Goal: Task Accomplishment & Management: Complete application form

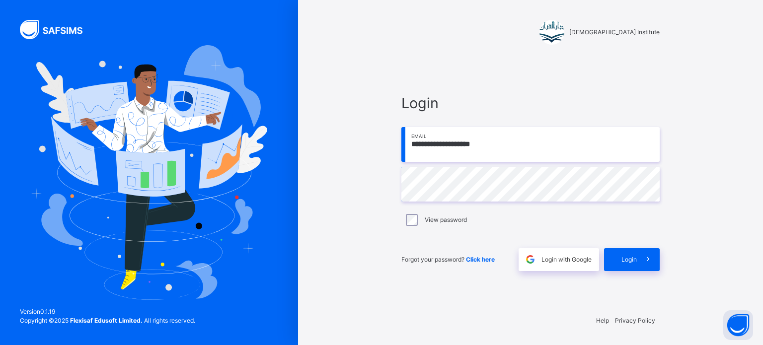
click at [513, 145] on input "**********" at bounding box center [531, 144] width 258 height 35
type input "**********"
click at [631, 259] on span "Login" at bounding box center [629, 259] width 15 height 9
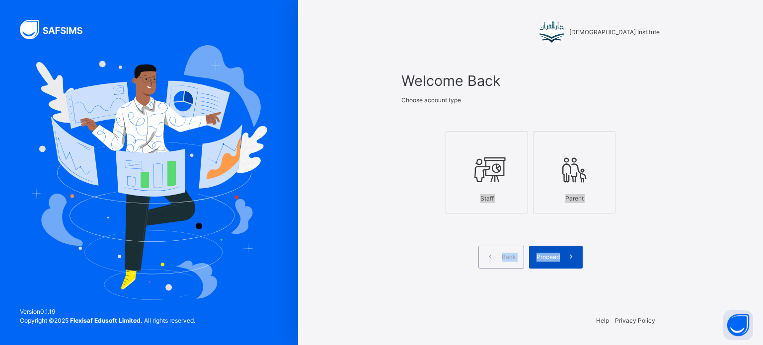
drag, startPoint x: 508, startPoint y: 185, endPoint x: 565, endPoint y: 261, distance: 94.4
click at [565, 261] on div "Welcome Back Choose account type Staff Parent Back Proceed" at bounding box center [531, 169] width 258 height 198
click at [565, 261] on span at bounding box center [571, 257] width 23 height 23
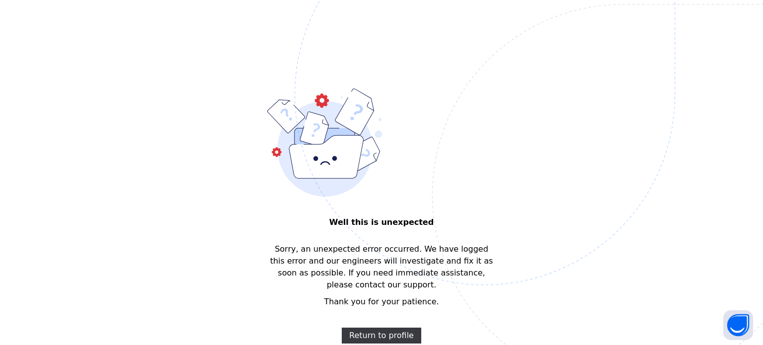
click at [381, 331] on img at bounding box center [554, 145] width 518 height 481
click at [378, 330] on span "Return to profile" at bounding box center [381, 336] width 65 height 12
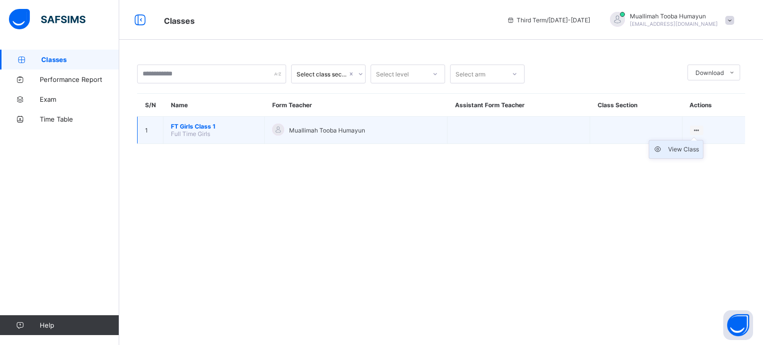
click at [685, 151] on div "View Class" at bounding box center [683, 150] width 31 height 10
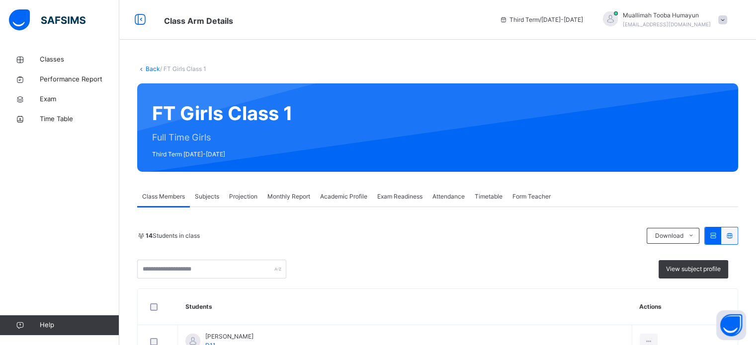
click at [242, 196] on span "Projection" at bounding box center [243, 196] width 28 height 9
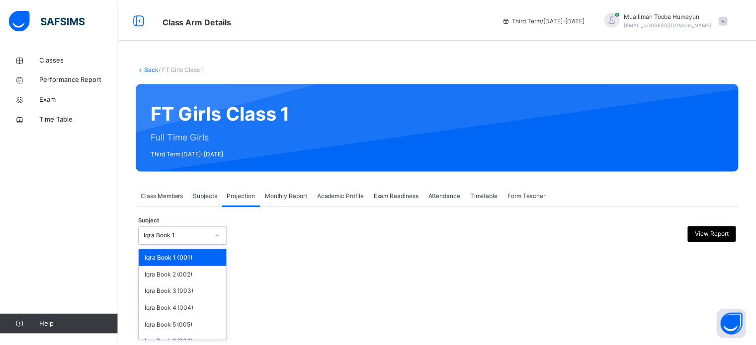
scroll to position [52, 0]
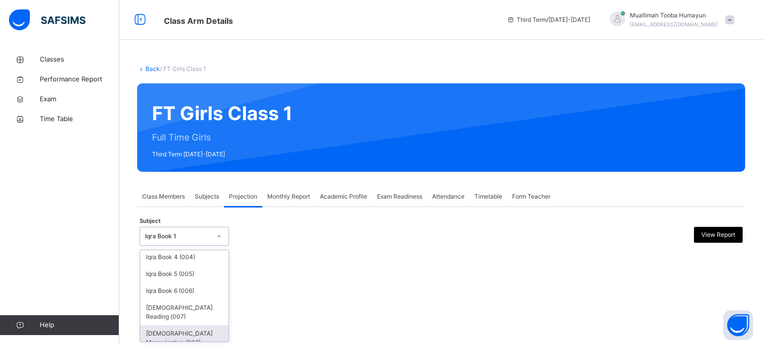
click at [184, 334] on div "Quran Memorisation (008)" at bounding box center [184, 339] width 88 height 26
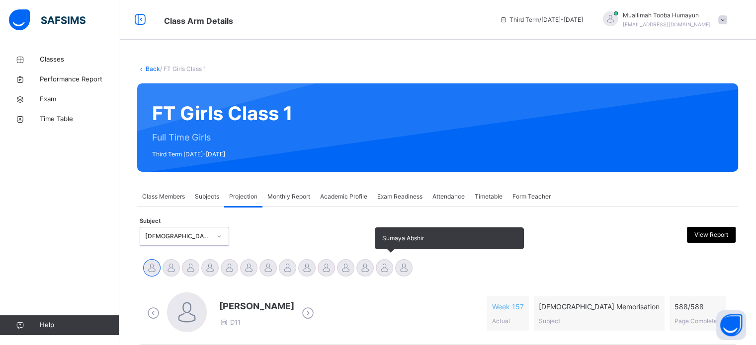
click at [386, 272] on div at bounding box center [384, 267] width 17 height 17
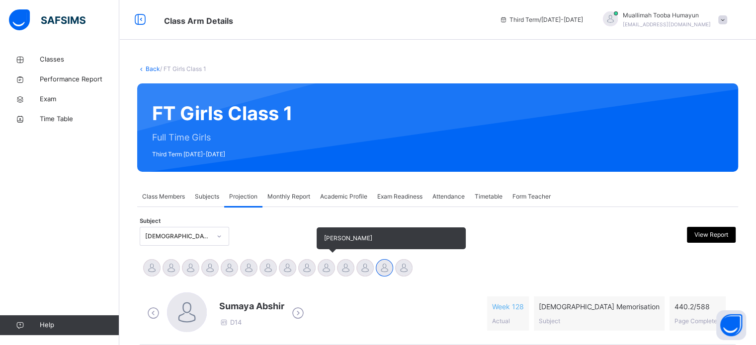
click at [321, 266] on div at bounding box center [326, 267] width 17 height 17
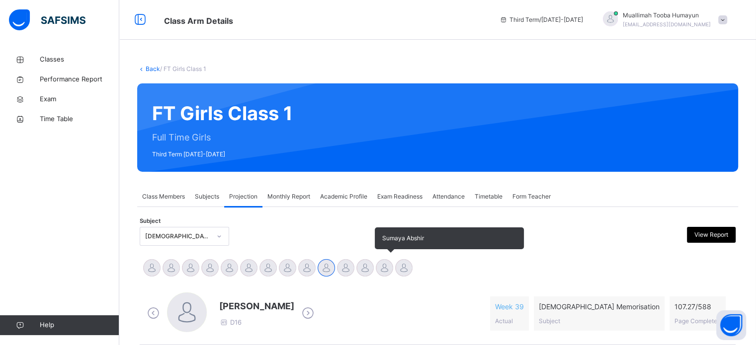
click at [387, 265] on div at bounding box center [384, 267] width 17 height 17
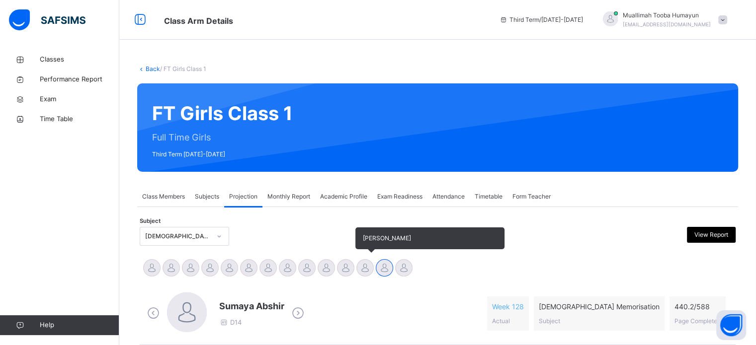
click at [366, 265] on div at bounding box center [364, 267] width 17 height 17
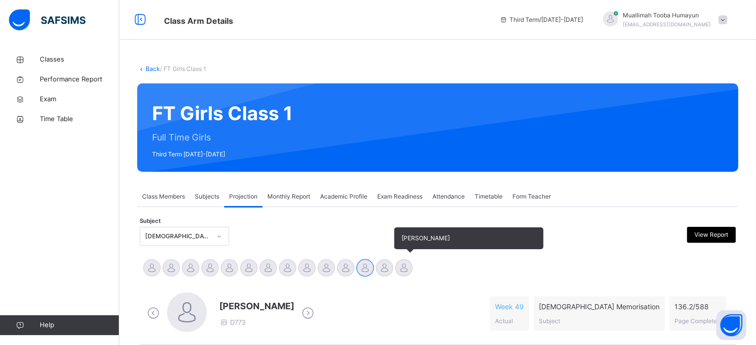
click at [412, 269] on div at bounding box center [403, 267] width 17 height 17
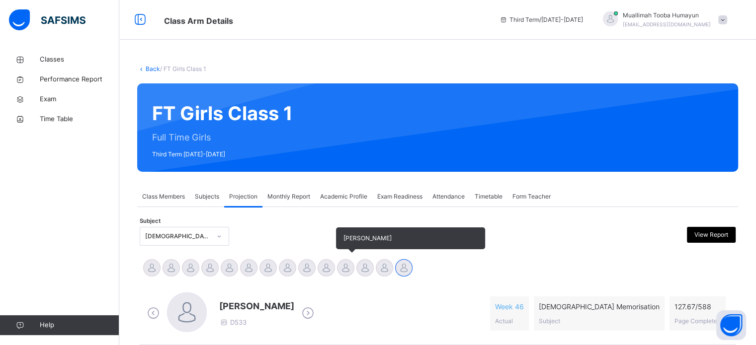
click at [350, 269] on div at bounding box center [345, 267] width 17 height 17
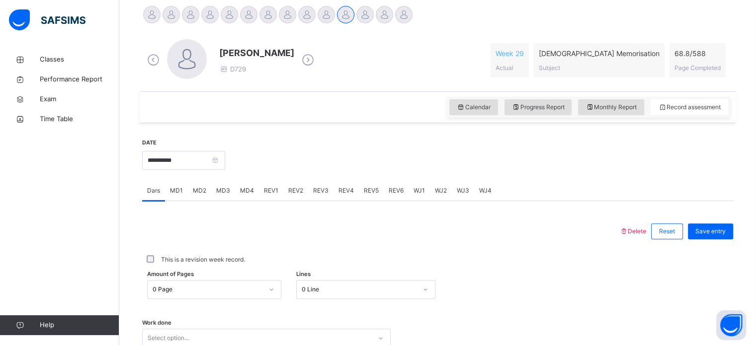
scroll to position [254, 0]
click at [266, 197] on div "REV1" at bounding box center [271, 190] width 24 height 20
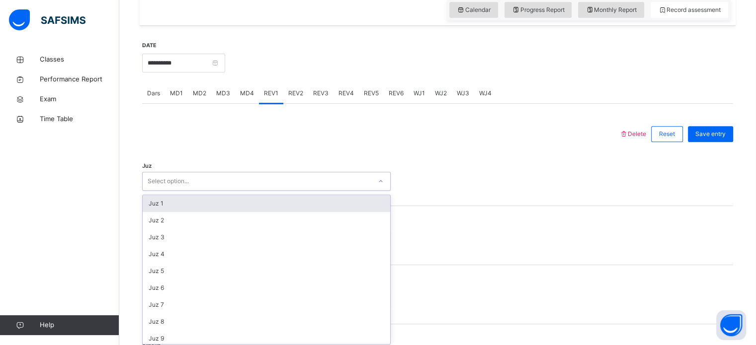
scroll to position [354, 0]
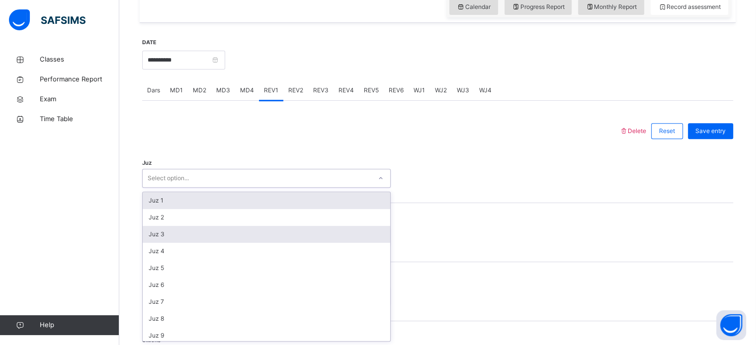
click at [183, 239] on div "Juz 3" at bounding box center [266, 234] width 247 height 17
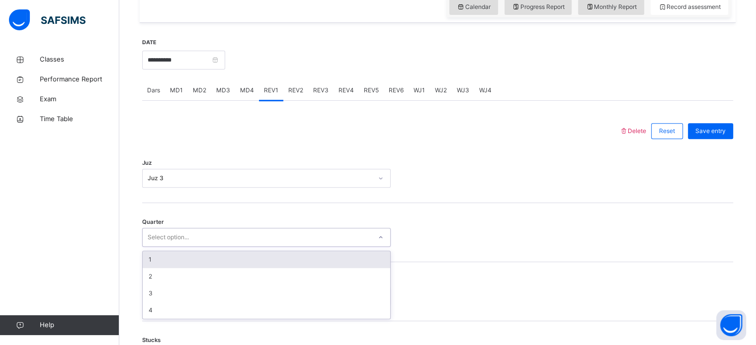
click at [185, 258] on div "1" at bounding box center [266, 259] width 247 height 17
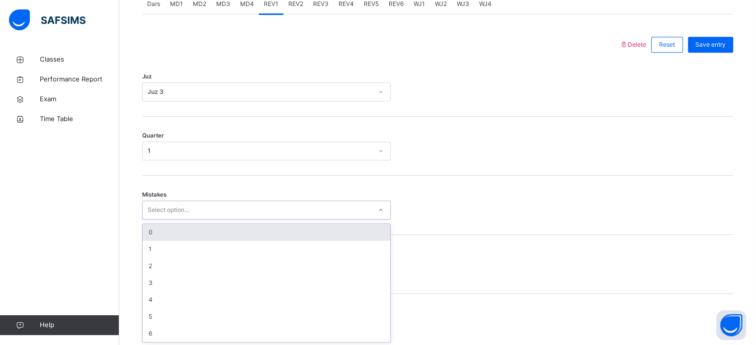
scroll to position [441, 0]
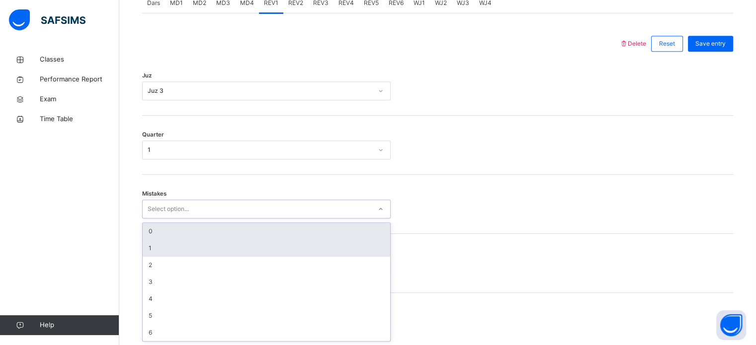
click at [187, 241] on div "1" at bounding box center [266, 248] width 247 height 17
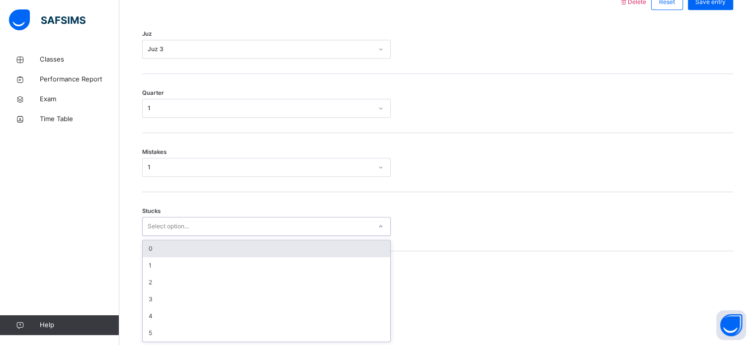
scroll to position [483, 0]
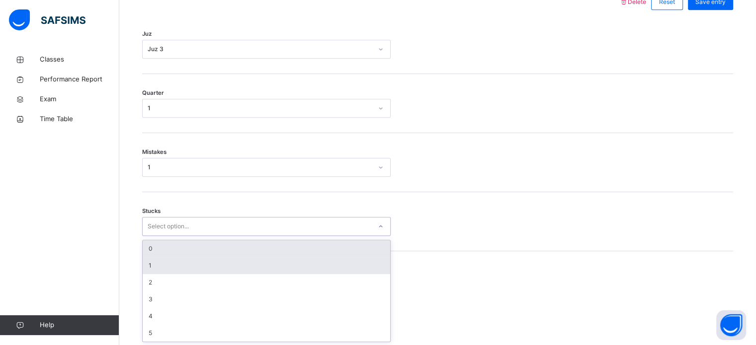
click at [175, 262] on div "1" at bounding box center [266, 265] width 247 height 17
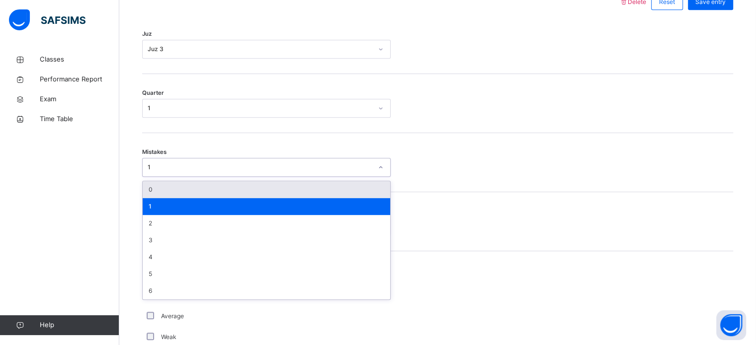
click at [177, 197] on div "0" at bounding box center [266, 189] width 247 height 17
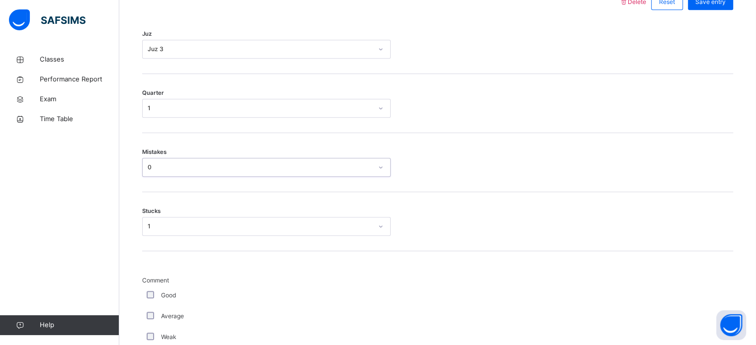
click at [191, 295] on div "Good" at bounding box center [267, 295] width 244 height 9
click at [177, 304] on div "Good" at bounding box center [266, 295] width 248 height 21
click at [163, 288] on div "Good" at bounding box center [266, 295] width 248 height 21
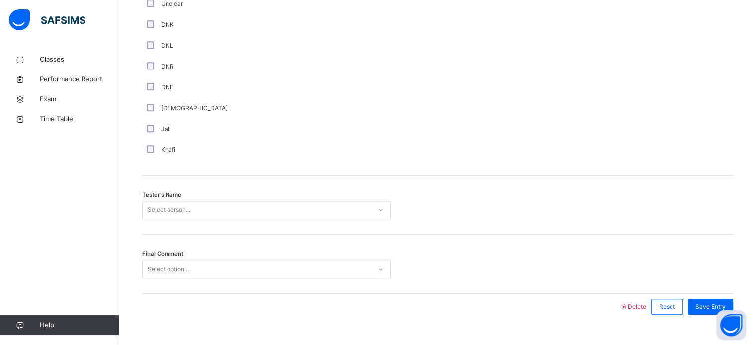
scroll to position [898, 0]
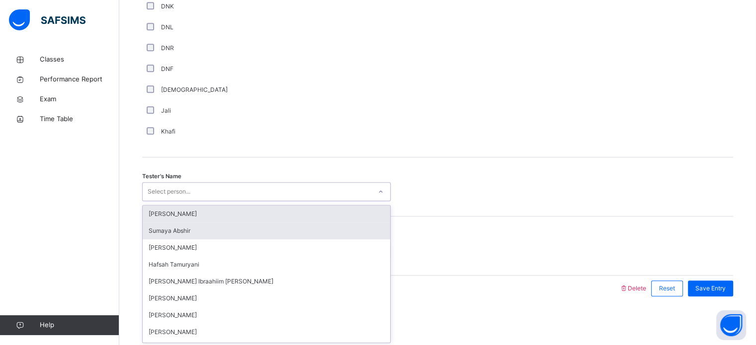
click at [191, 223] on div "Sumaya Abshir" at bounding box center [266, 231] width 247 height 17
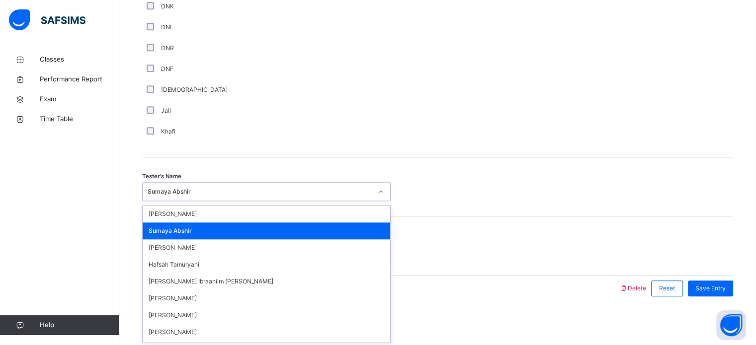
click at [442, 209] on div "Tester's Name option Sumaya Abshir, selected. option Sumaya Abshir focused, 2 o…" at bounding box center [437, 187] width 591 height 59
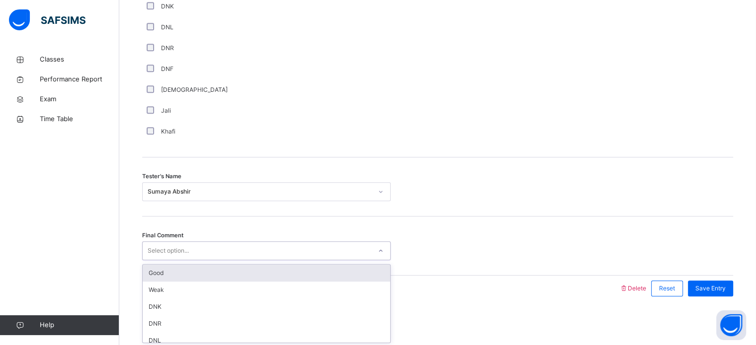
click at [171, 269] on div "Good" at bounding box center [266, 273] width 247 height 17
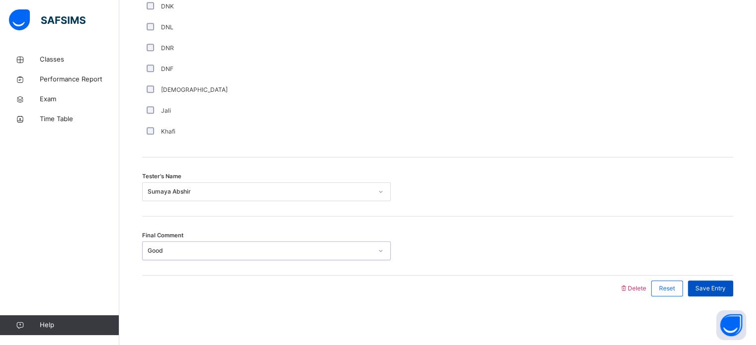
click at [709, 286] on span "Save Entry" at bounding box center [710, 288] width 30 height 9
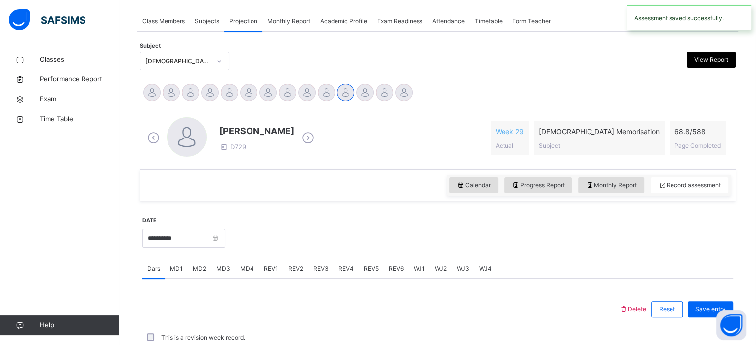
scroll to position [401, 0]
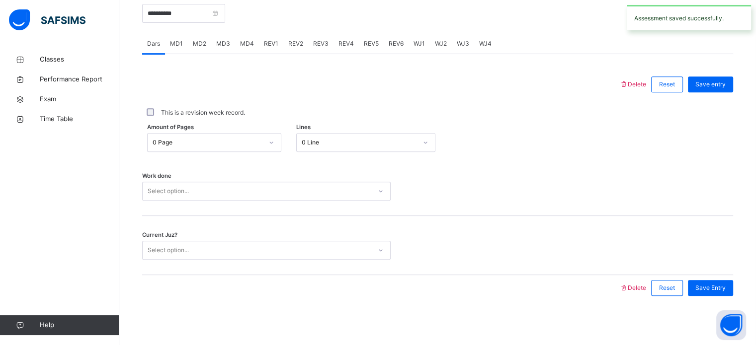
click at [296, 50] on div "REV2" at bounding box center [295, 44] width 25 height 20
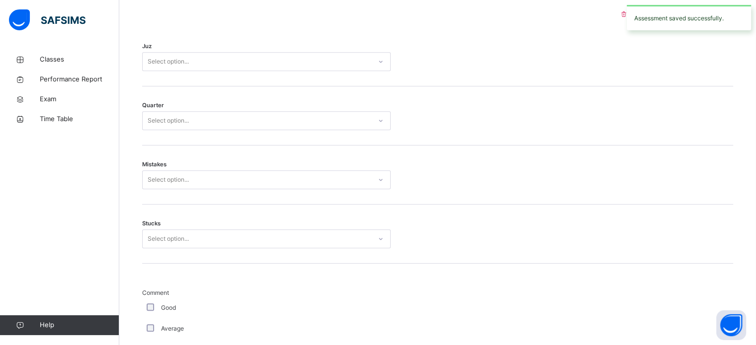
scroll to position [470, 0]
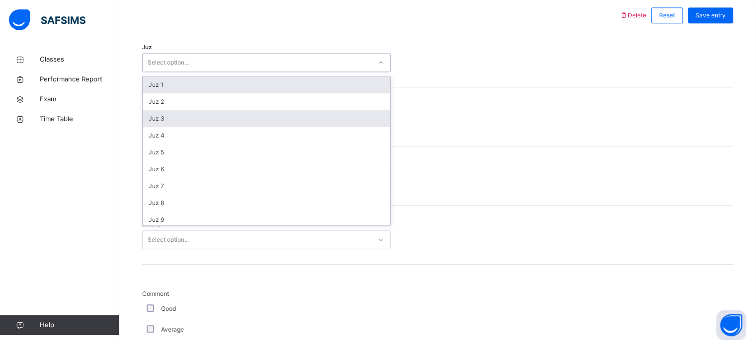
click at [215, 123] on div "Juz 3" at bounding box center [266, 118] width 247 height 17
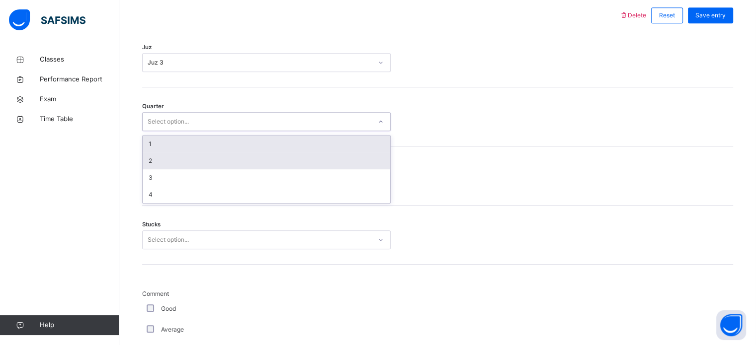
click at [189, 168] on div "2" at bounding box center [266, 161] width 247 height 17
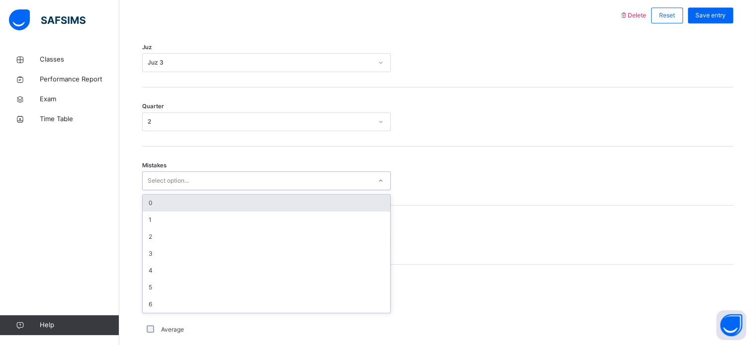
click at [177, 207] on div "0" at bounding box center [266, 203] width 247 height 17
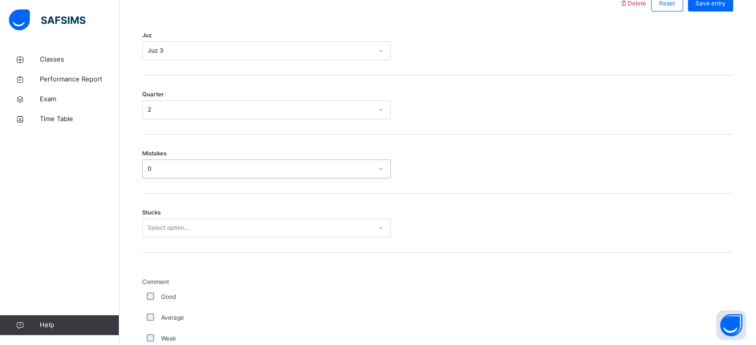
scroll to position [483, 0]
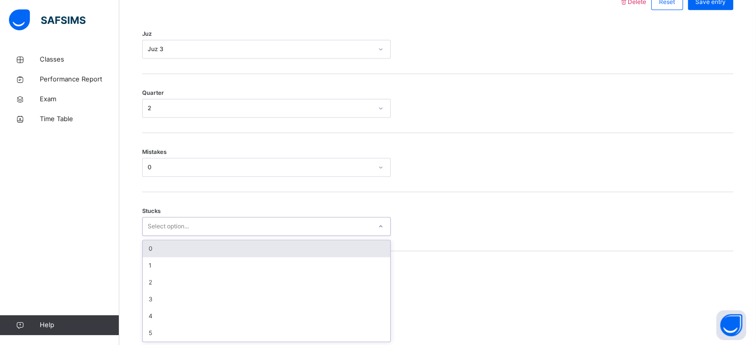
click at [169, 254] on div "0" at bounding box center [266, 249] width 247 height 17
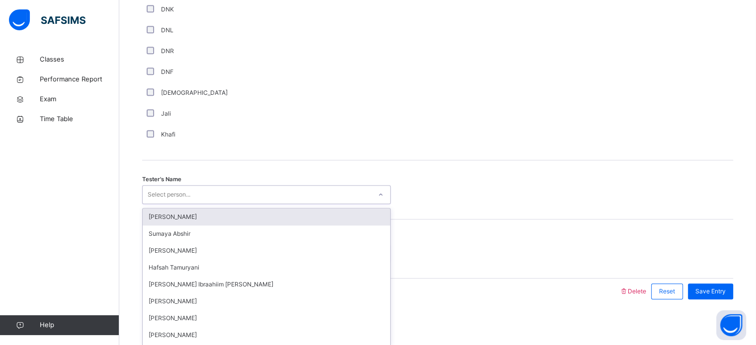
scroll to position [898, 0]
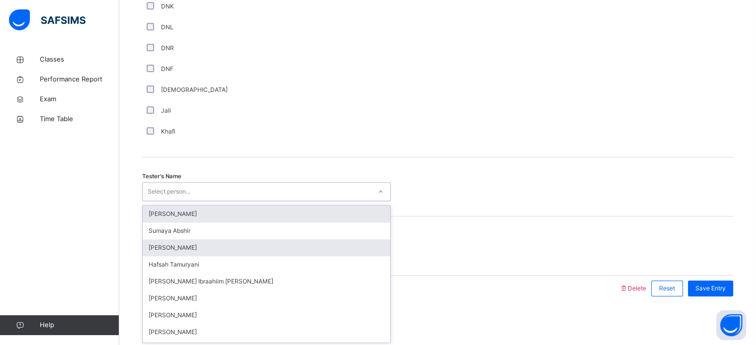
click at [199, 240] on div "Fatima Ilham" at bounding box center [266, 248] width 247 height 17
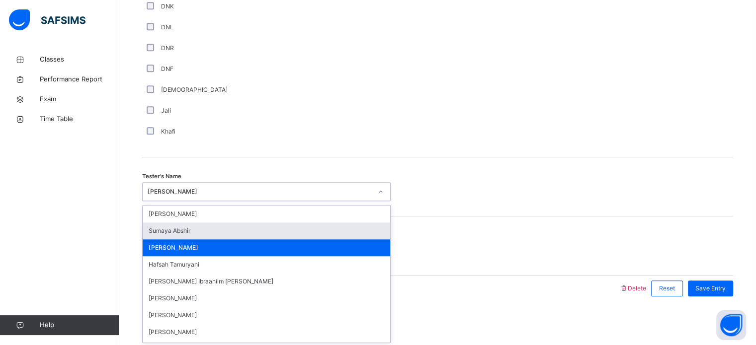
click at [181, 235] on div "Sumaya Abshir" at bounding box center [266, 231] width 247 height 17
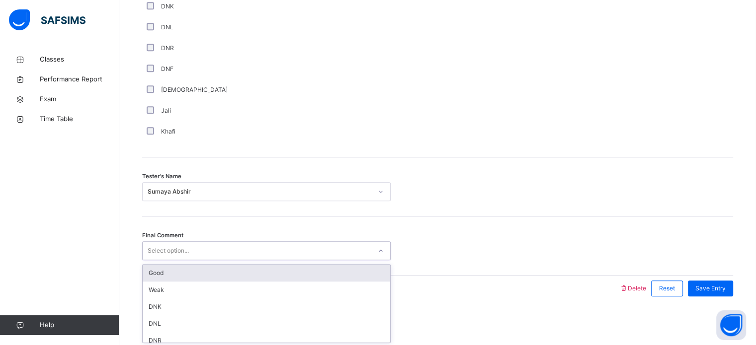
click at [175, 275] on div "Good" at bounding box center [266, 273] width 247 height 17
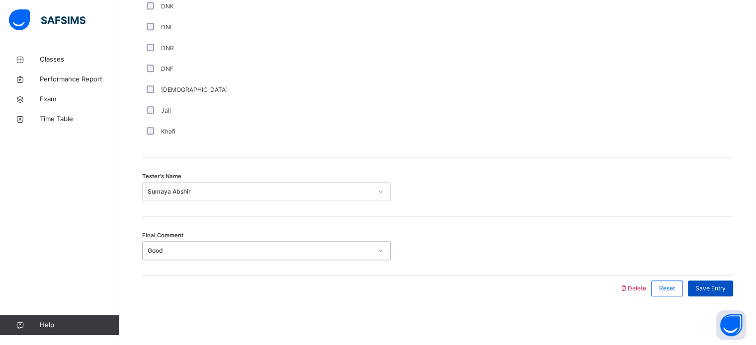
click at [729, 281] on div "Save Entry" at bounding box center [710, 289] width 45 height 16
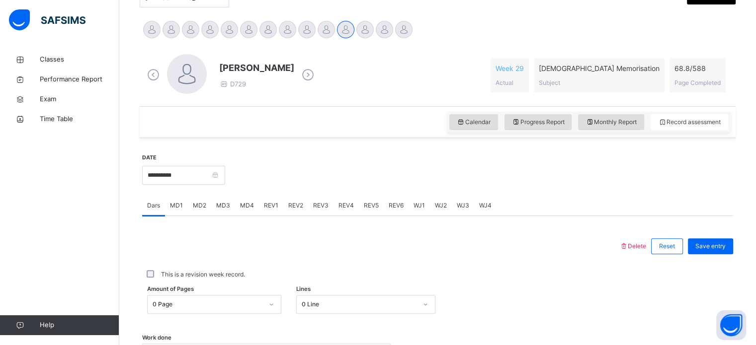
scroll to position [235, 0]
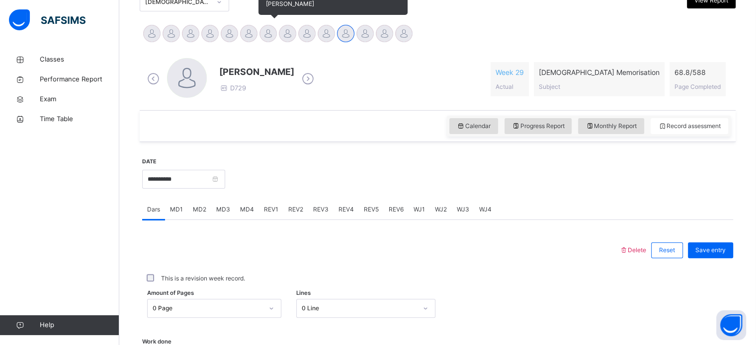
click at [271, 33] on div at bounding box center [267, 33] width 17 height 17
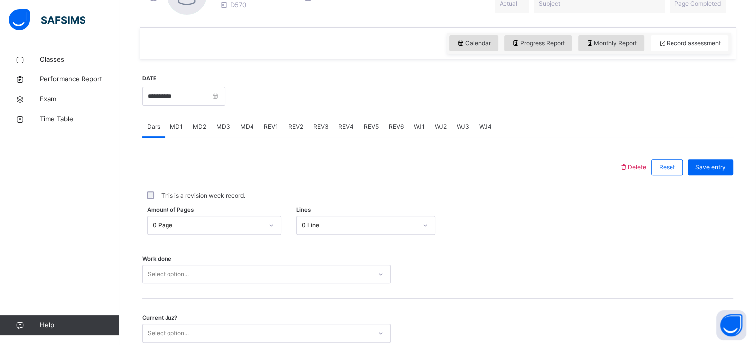
scroll to position [318, 0]
click at [217, 97] on input "**********" at bounding box center [183, 95] width 83 height 19
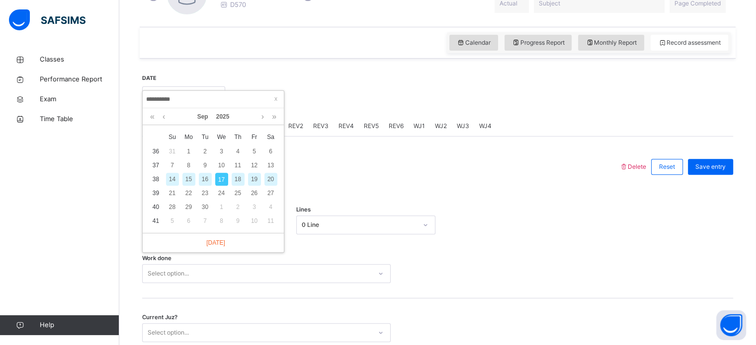
click at [189, 176] on div "15" at bounding box center [188, 179] width 13 height 13
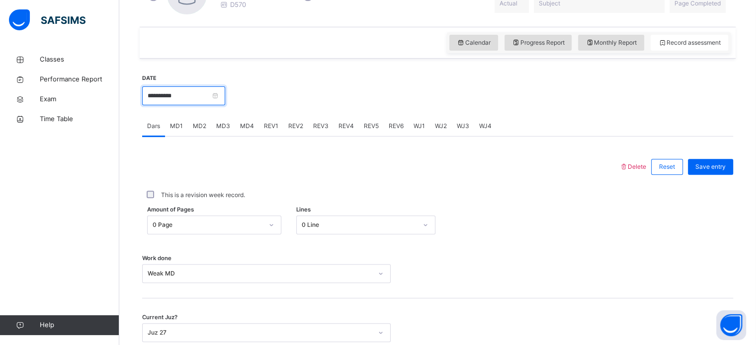
click at [189, 95] on input "**********" at bounding box center [183, 95] width 83 height 19
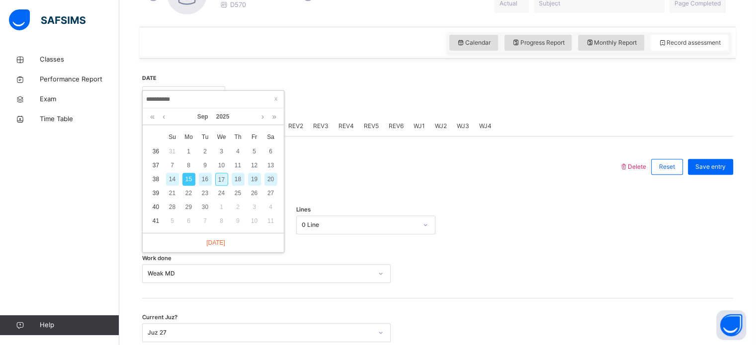
click at [201, 178] on div "16" at bounding box center [205, 179] width 13 height 13
type input "**********"
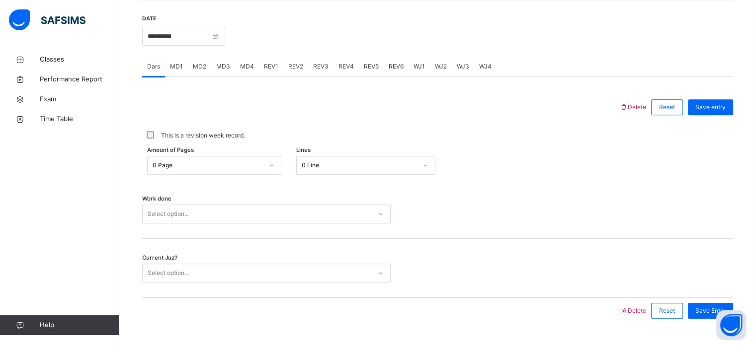
scroll to position [401, 0]
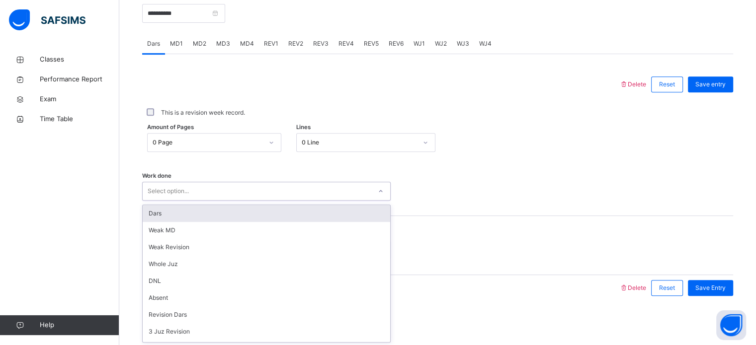
click at [188, 201] on div "option Dars focused, 1 of 14. 14 results available. Use Up and Down to choose o…" at bounding box center [266, 191] width 248 height 19
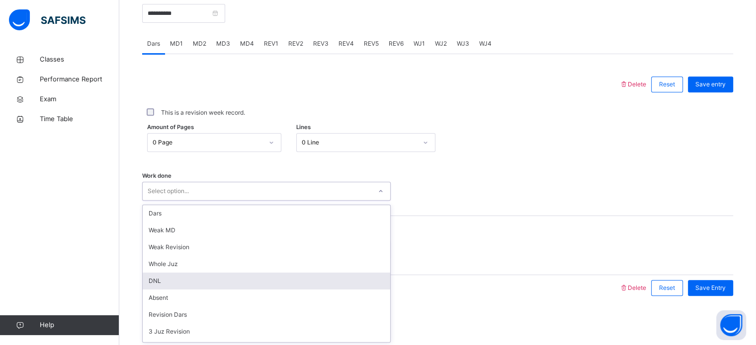
scroll to position [2, 0]
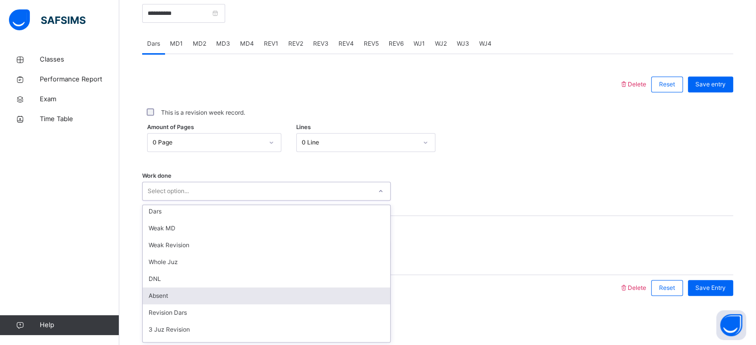
click at [178, 294] on div "Absent" at bounding box center [266, 296] width 247 height 17
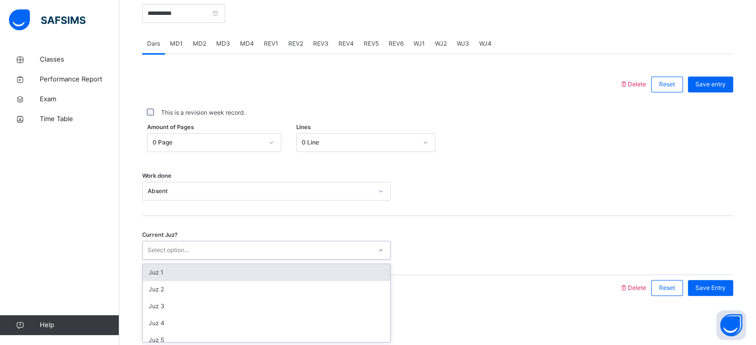
click at [170, 252] on div "Select option..." at bounding box center [168, 250] width 41 height 19
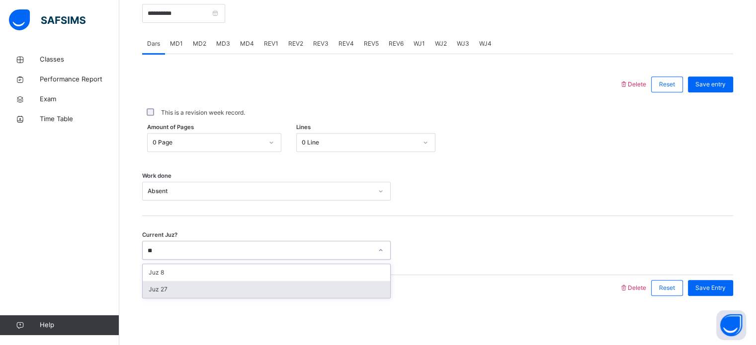
type input "**"
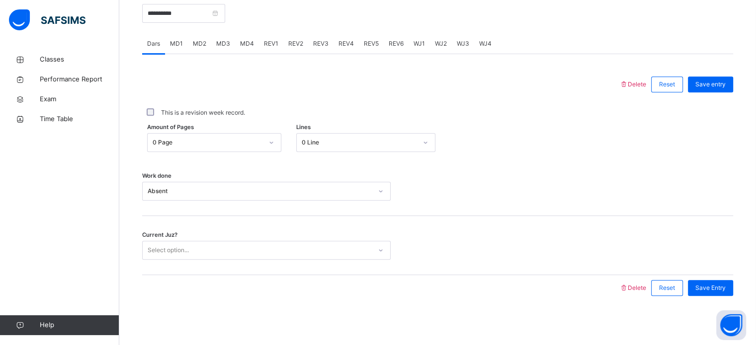
click at [170, 304] on div "**********" at bounding box center [437, 146] width 591 height 330
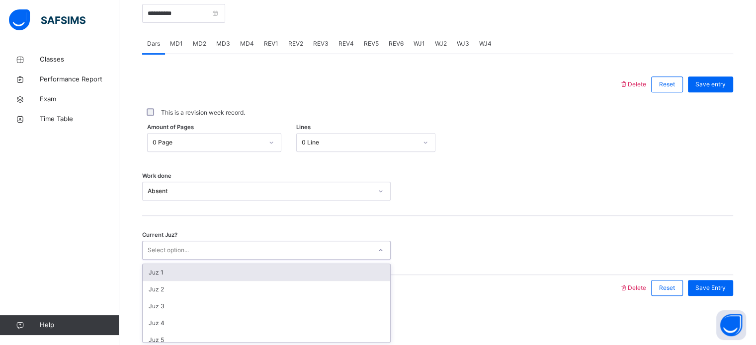
click at [169, 247] on div "Select option..." at bounding box center [168, 250] width 41 height 19
type input "**"
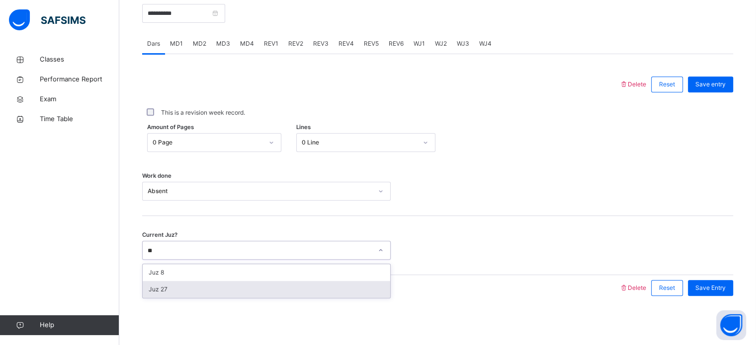
click at [173, 292] on div "Juz 27" at bounding box center [266, 289] width 247 height 17
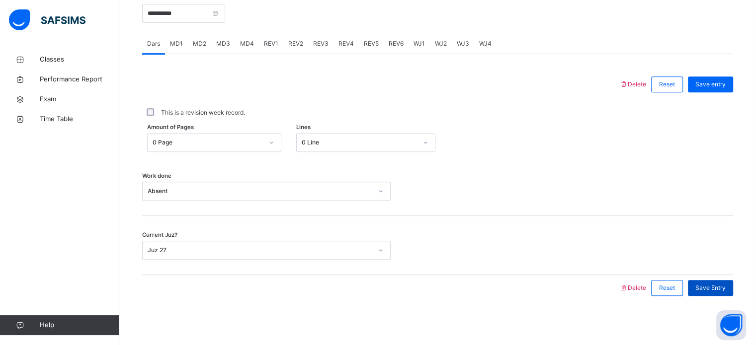
click at [718, 288] on span "Save Entry" at bounding box center [710, 288] width 30 height 9
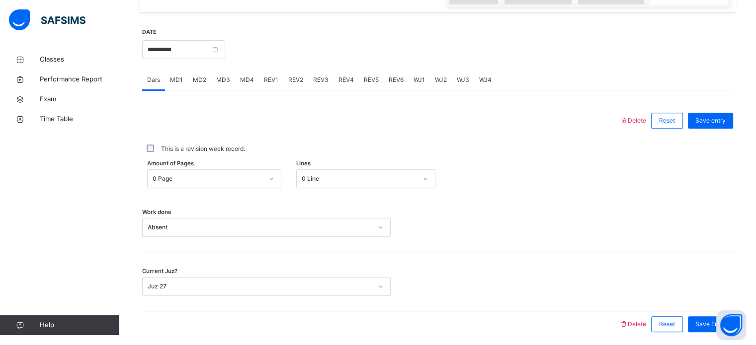
scroll to position [349, 0]
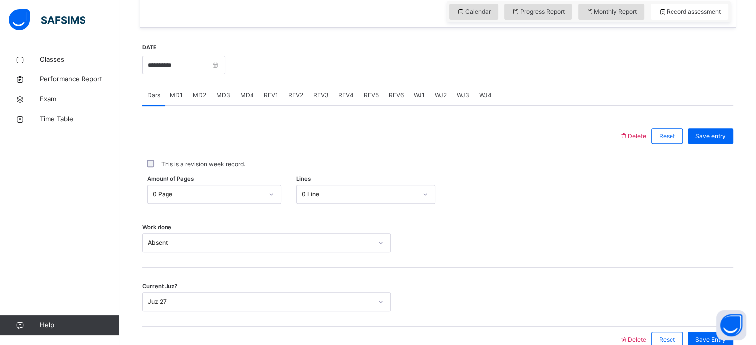
drag, startPoint x: 214, startPoint y: 50, endPoint x: 213, endPoint y: 62, distance: 12.0
click at [213, 62] on div "**********" at bounding box center [183, 64] width 83 height 43
click at [213, 62] on input "**********" at bounding box center [183, 65] width 83 height 19
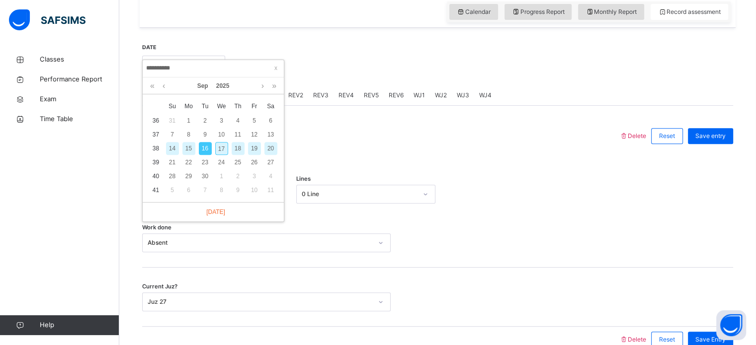
click at [219, 146] on div "17" at bounding box center [221, 148] width 13 height 13
type input "**********"
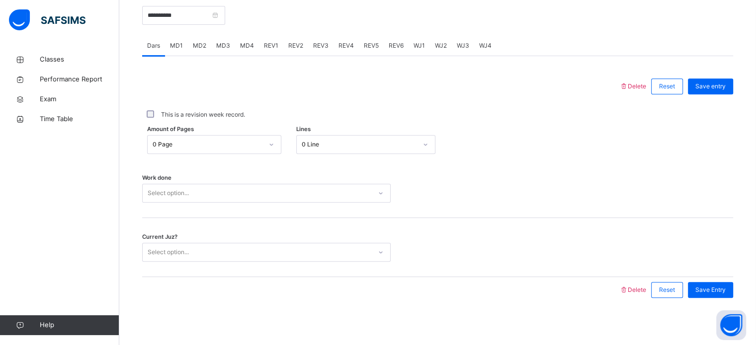
scroll to position [401, 0]
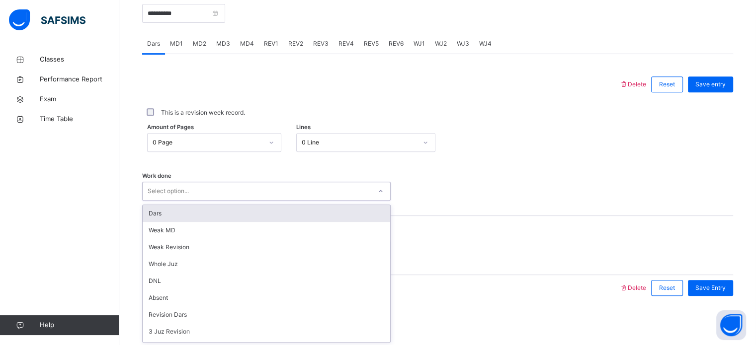
click at [295, 188] on div "Select option..." at bounding box center [257, 191] width 229 height 15
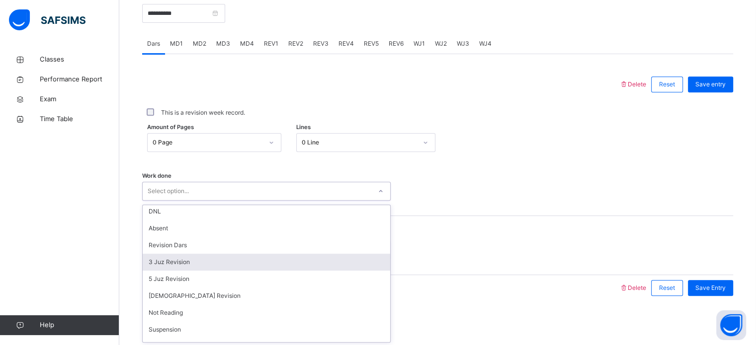
scroll to position [71, 0]
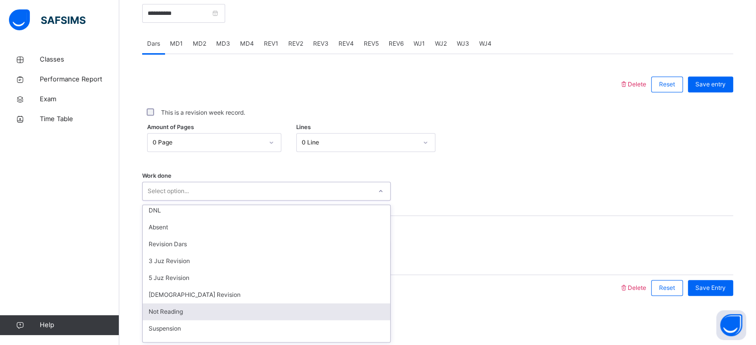
click at [161, 313] on div "Not Reading" at bounding box center [266, 312] width 247 height 17
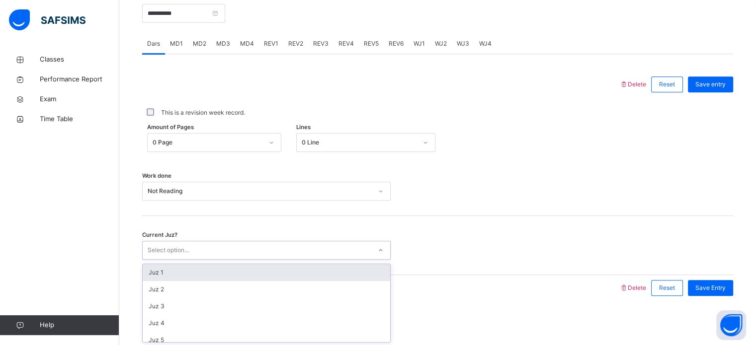
click at [175, 243] on div "Select option..." at bounding box center [168, 250] width 41 height 19
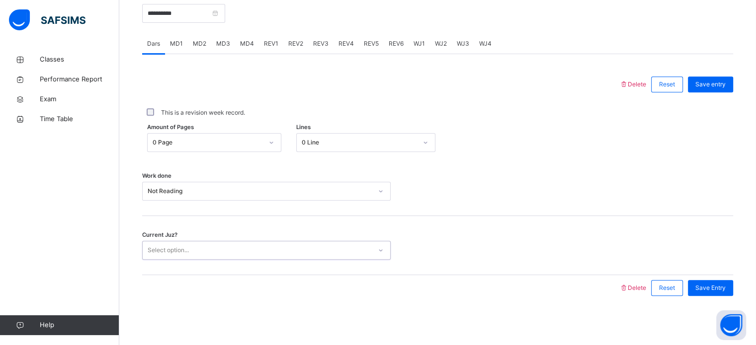
click at [175, 243] on div "Select option..." at bounding box center [168, 250] width 41 height 19
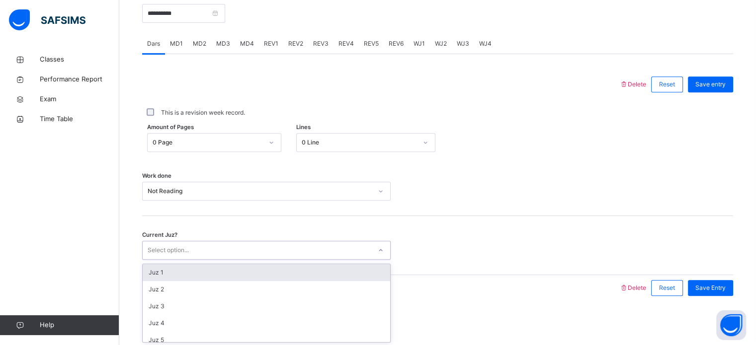
click at [175, 243] on div "Select option..." at bounding box center [168, 250] width 41 height 19
type input "**"
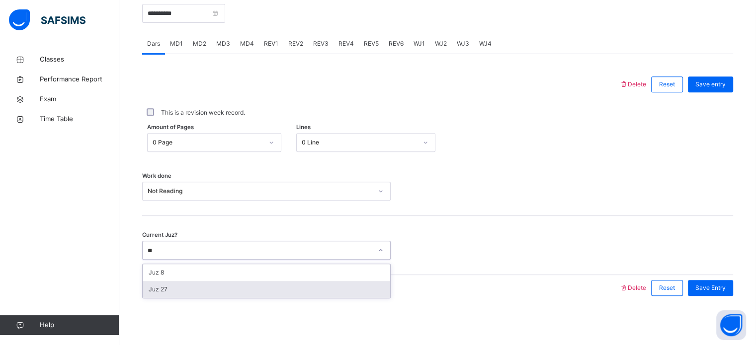
click at [181, 286] on div "Juz 27" at bounding box center [266, 289] width 247 height 17
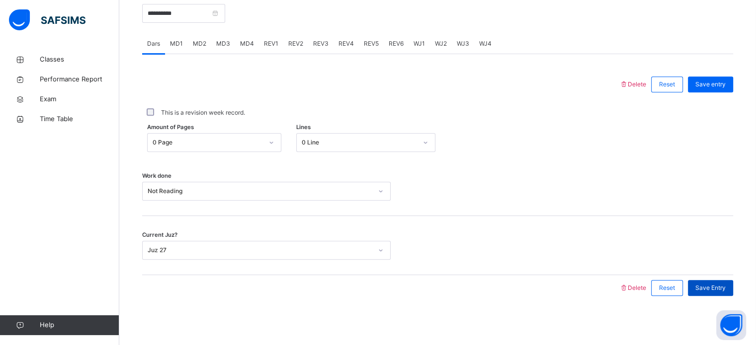
click at [702, 293] on div "Save Entry" at bounding box center [710, 288] width 45 height 16
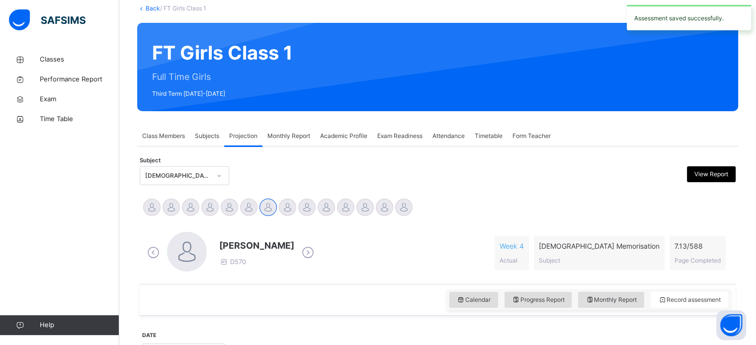
scroll to position [60, 0]
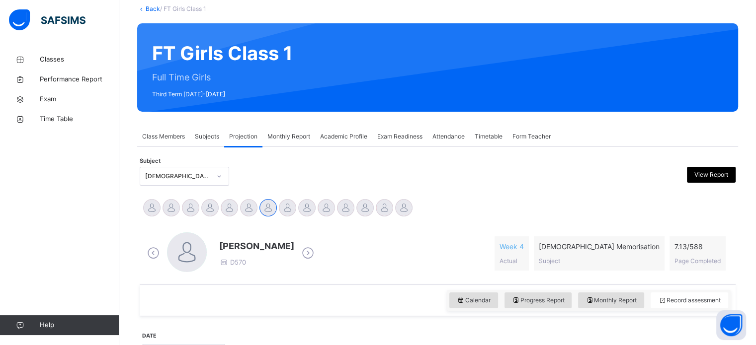
click at [398, 133] on span "Exam Readiness" at bounding box center [399, 136] width 45 height 9
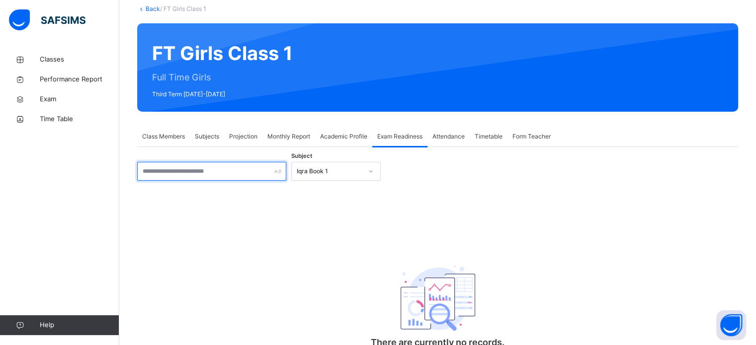
click at [227, 174] on input "text" at bounding box center [211, 171] width 149 height 19
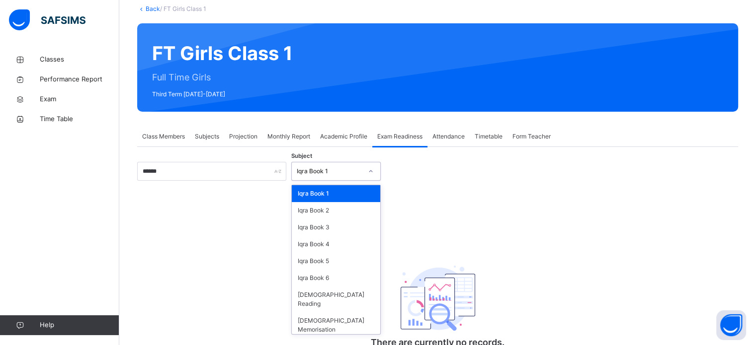
click at [304, 165] on div "Iqra Book 1" at bounding box center [327, 171] width 70 height 15
click at [314, 313] on div "Quran Memorisation" at bounding box center [336, 326] width 88 height 26
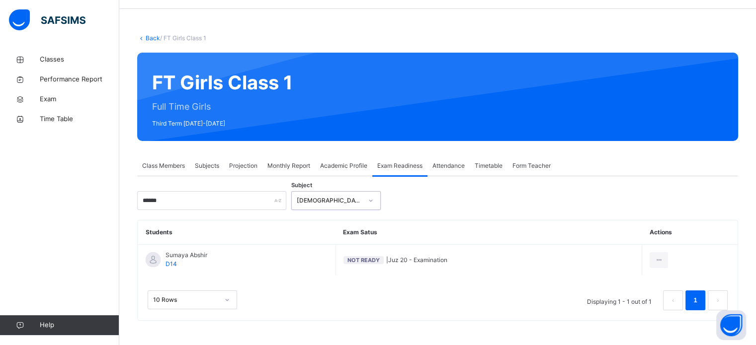
scroll to position [30, 0]
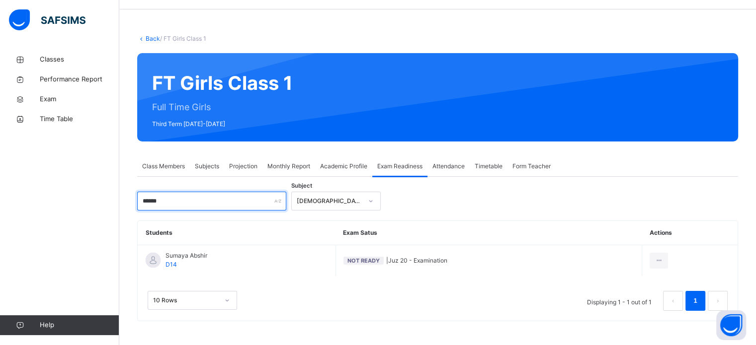
click at [219, 204] on input "******" at bounding box center [211, 201] width 149 height 19
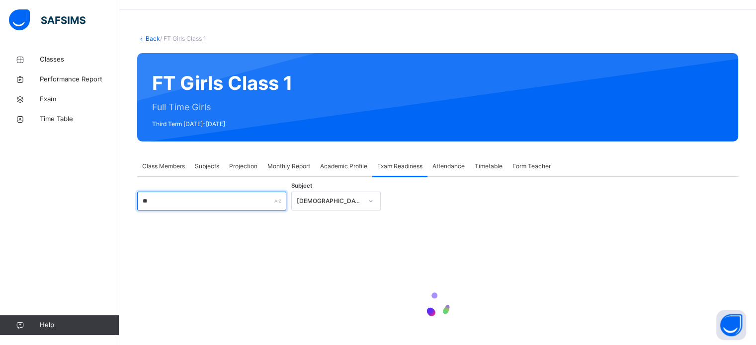
type input "*"
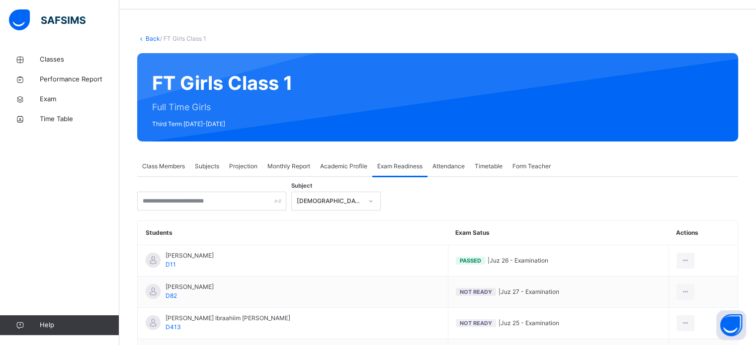
click at [290, 165] on span "Monthly Report" at bounding box center [288, 166] width 43 height 9
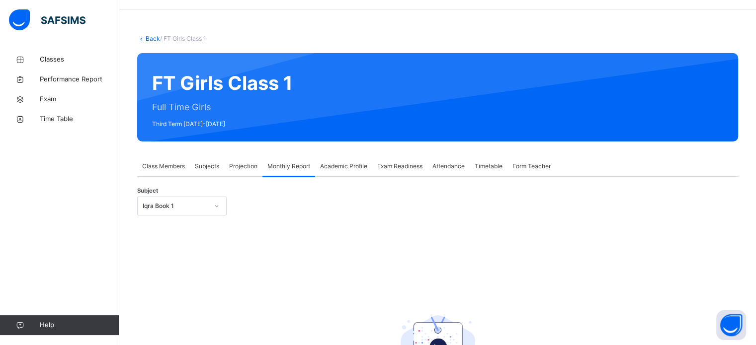
click at [343, 167] on span "Academic Profile" at bounding box center [343, 166] width 47 height 9
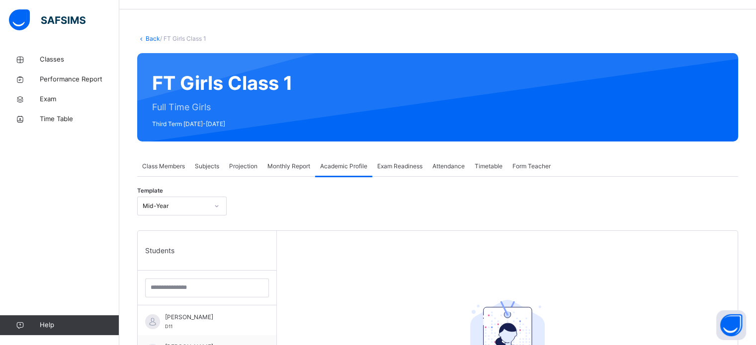
click at [239, 169] on span "Projection" at bounding box center [243, 166] width 28 height 9
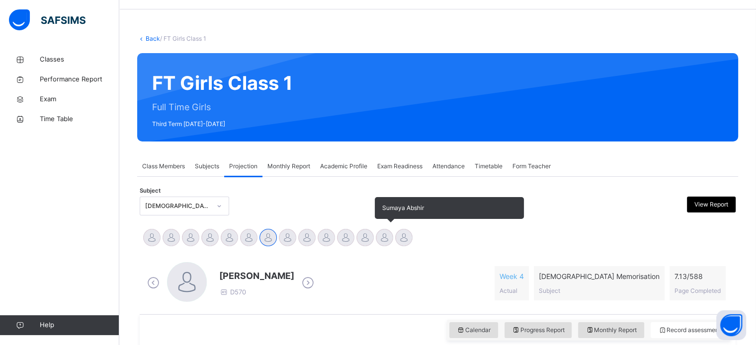
click at [384, 233] on div at bounding box center [384, 237] width 17 height 17
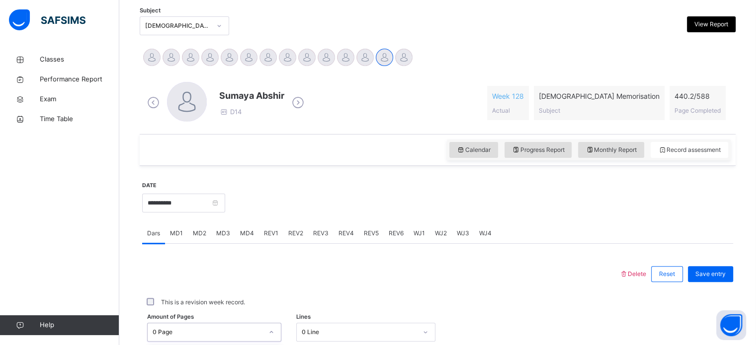
scroll to position [365, 0]
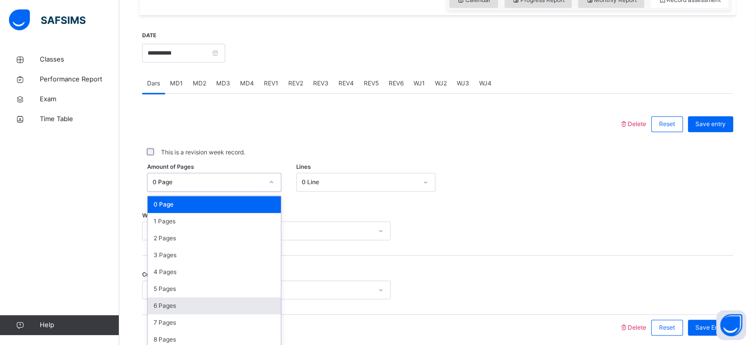
click at [161, 192] on div "option 6 Pages focused, 7 of 589. 589 results available. Use Up and Down to cho…" at bounding box center [214, 182] width 134 height 19
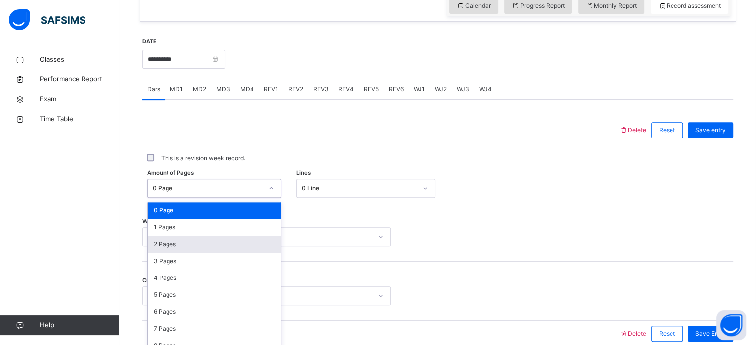
scroll to position [356, 0]
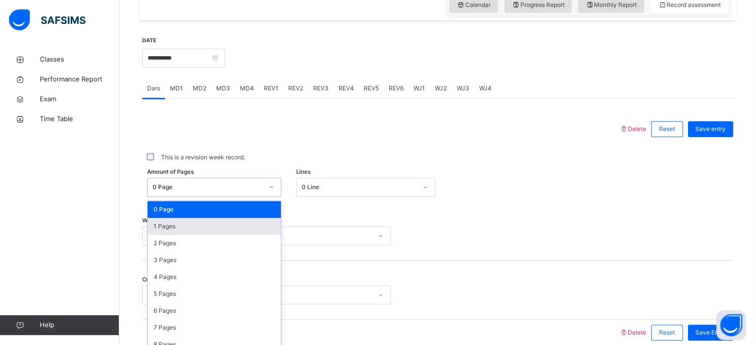
click at [175, 229] on div "1 Pages" at bounding box center [214, 226] width 133 height 17
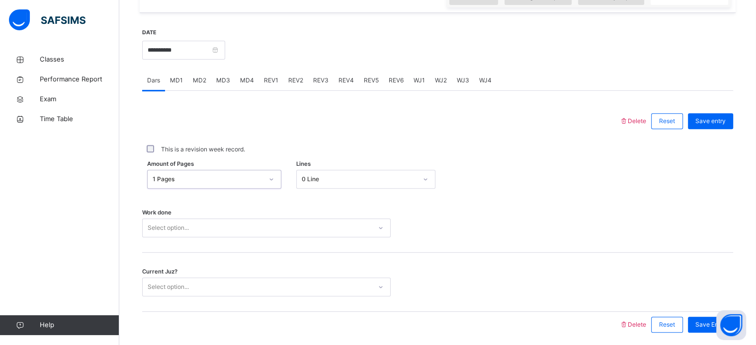
click at [329, 187] on div "Amount of Pages option 1 Pages, selected. 0 results available. Select is focuse…" at bounding box center [437, 179] width 591 height 29
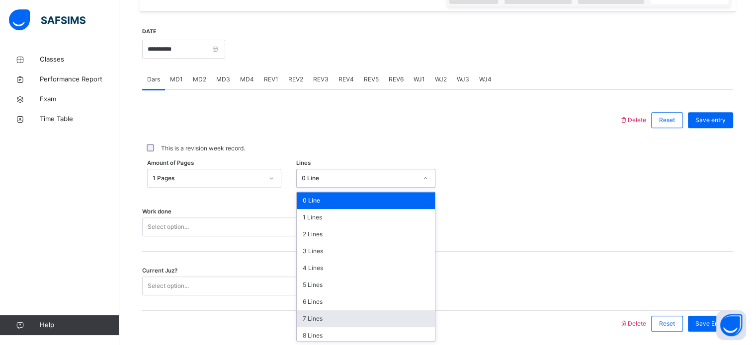
click at [318, 316] on div "7 Lines" at bounding box center [366, 319] width 138 height 17
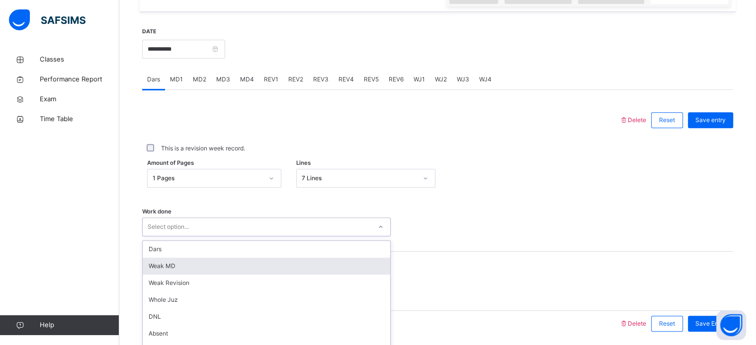
scroll to position [401, 0]
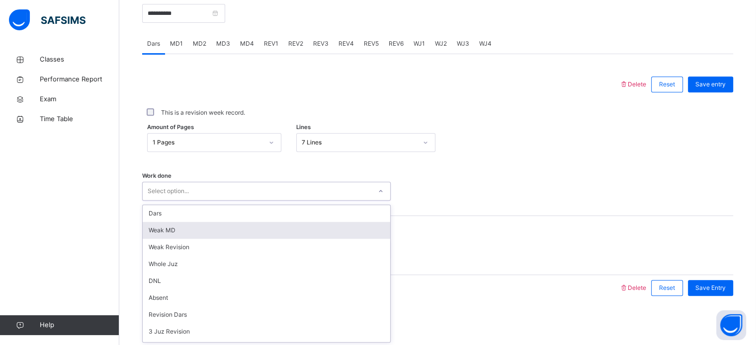
click at [181, 201] on div "option Weak MD focused, 2 of 14. 14 results available. Use Up and Down to choos…" at bounding box center [266, 191] width 248 height 19
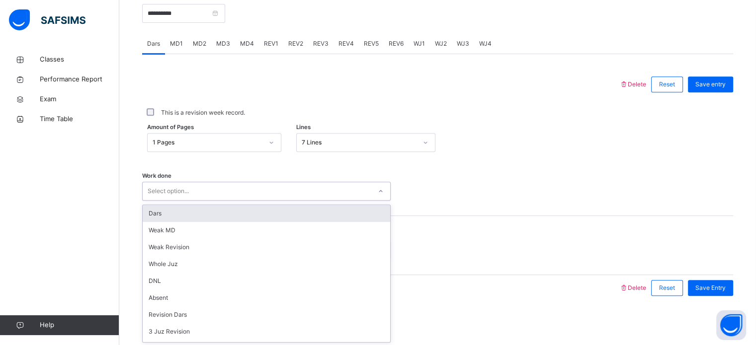
drag, startPoint x: 170, startPoint y: 211, endPoint x: 184, endPoint y: 215, distance: 14.3
click at [184, 215] on div "Dars" at bounding box center [266, 213] width 247 height 17
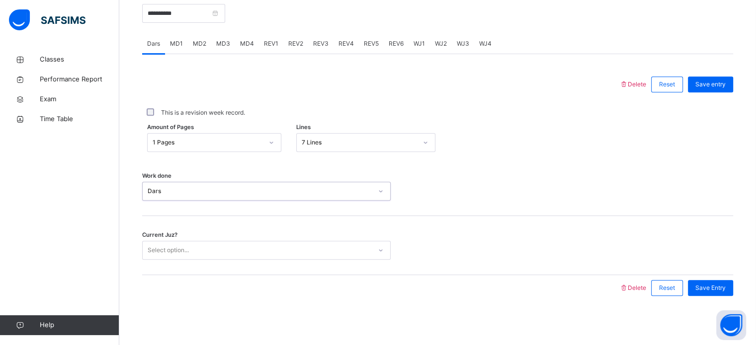
click at [184, 215] on div "Work done option Dars, selected. 0 results available. Select is focused ,type t…" at bounding box center [437, 186] width 591 height 59
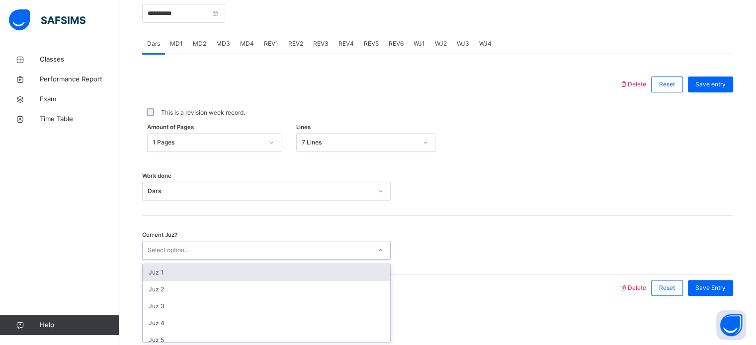
click at [175, 247] on div "Select option..." at bounding box center [168, 250] width 41 height 19
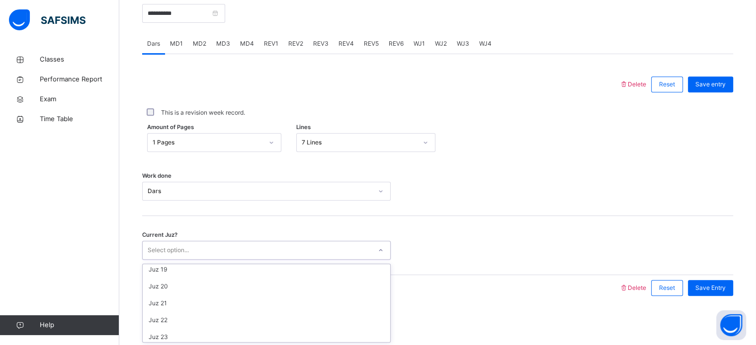
scroll to position [307, 0]
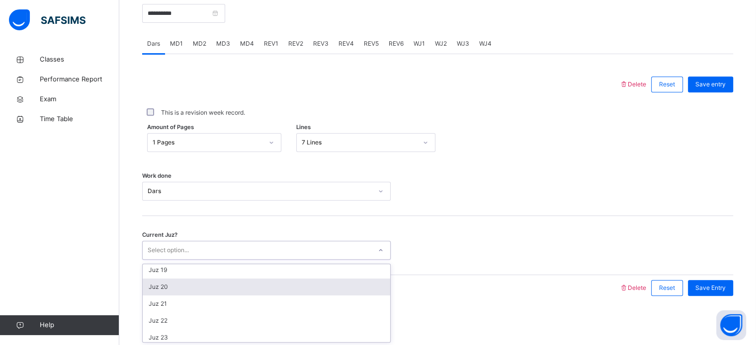
click at [184, 288] on div "Juz 20" at bounding box center [266, 287] width 247 height 17
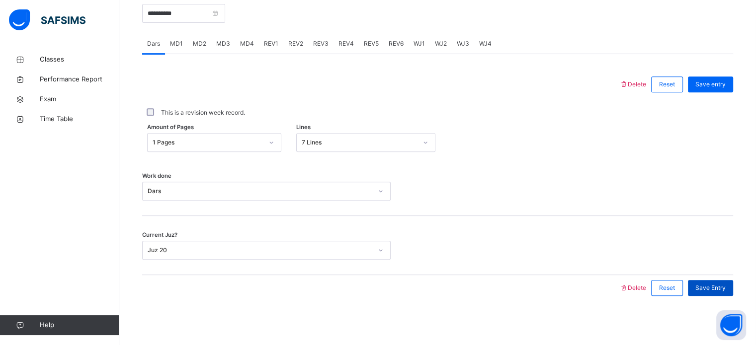
click at [726, 291] on span "Save Entry" at bounding box center [710, 288] width 30 height 9
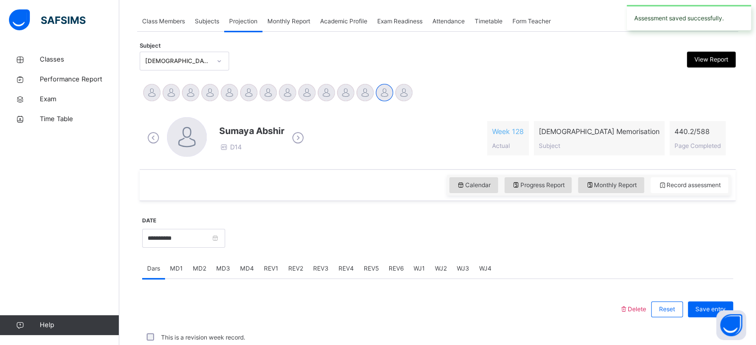
scroll to position [401, 0]
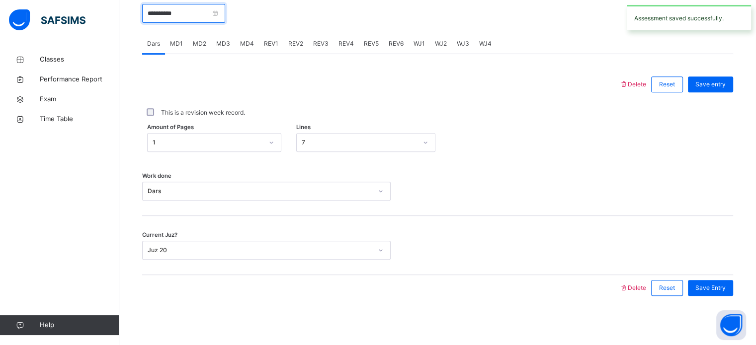
click at [160, 13] on input "**********" at bounding box center [183, 13] width 83 height 19
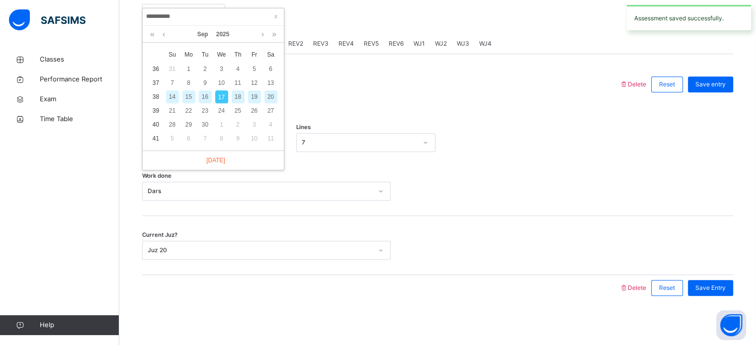
click at [205, 99] on div "16" at bounding box center [205, 96] width 13 height 13
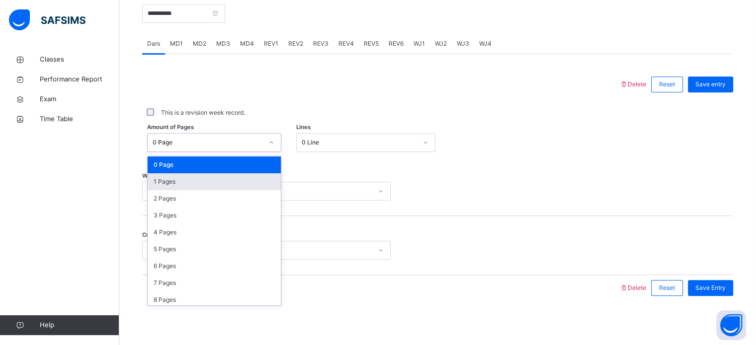
click at [161, 182] on div "1 Pages" at bounding box center [214, 181] width 133 height 17
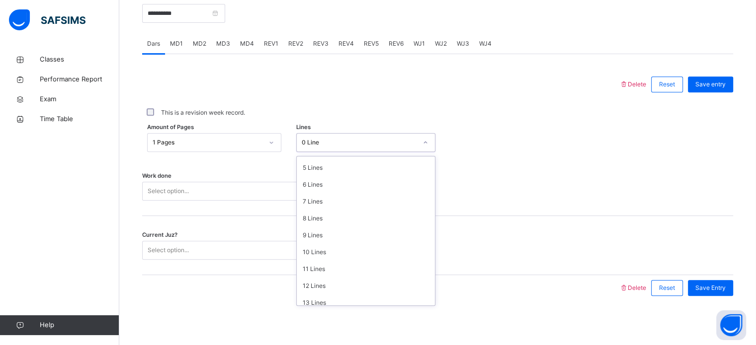
scroll to position [121, 0]
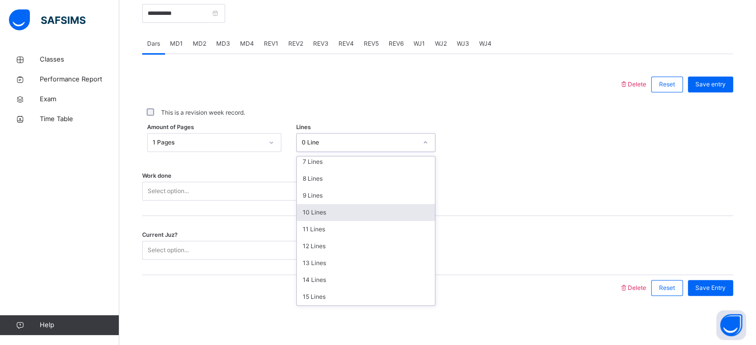
click at [314, 217] on div "10 Lines" at bounding box center [366, 212] width 138 height 17
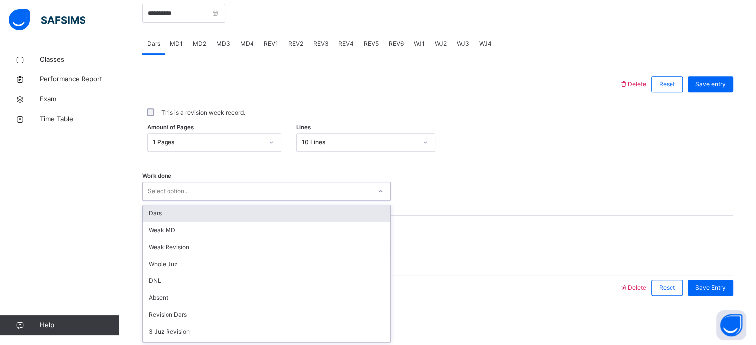
click at [167, 220] on div "Dars" at bounding box center [266, 213] width 247 height 17
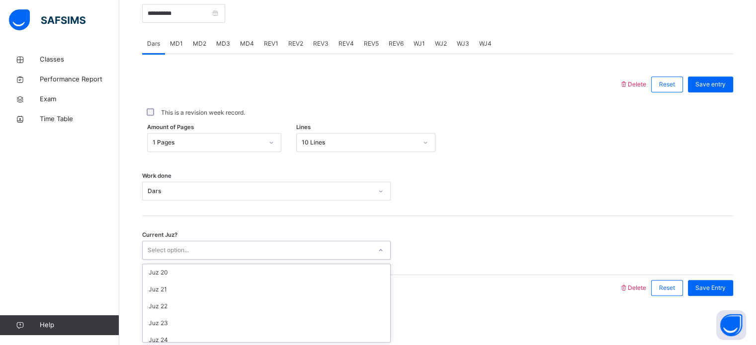
scroll to position [300, 0]
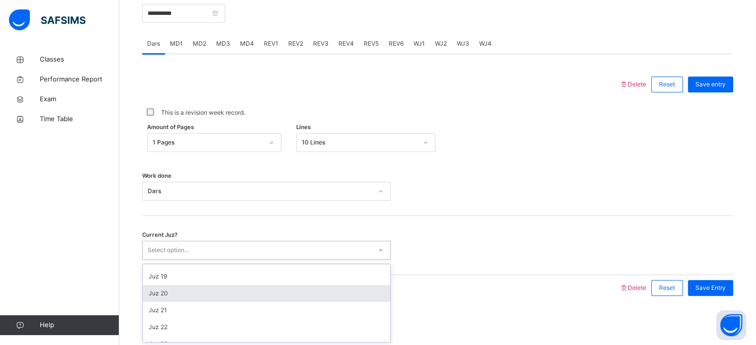
click at [158, 290] on div "Juz 20" at bounding box center [266, 293] width 247 height 17
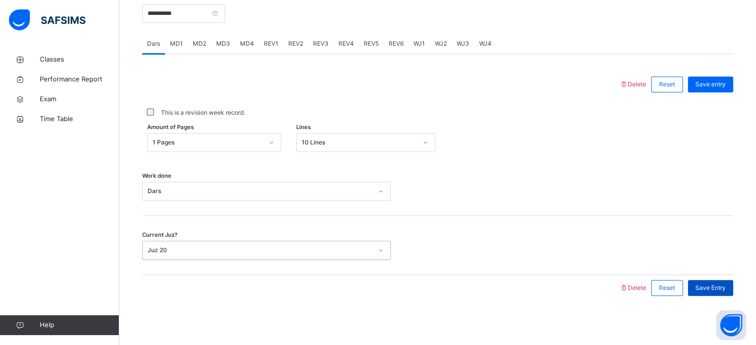
click at [719, 287] on span "Save Entry" at bounding box center [710, 288] width 30 height 9
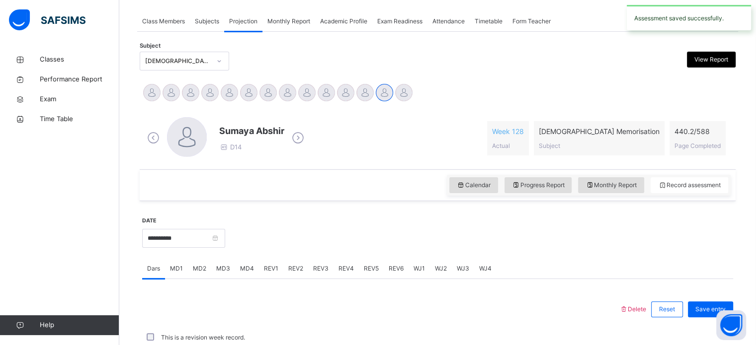
scroll to position [401, 0]
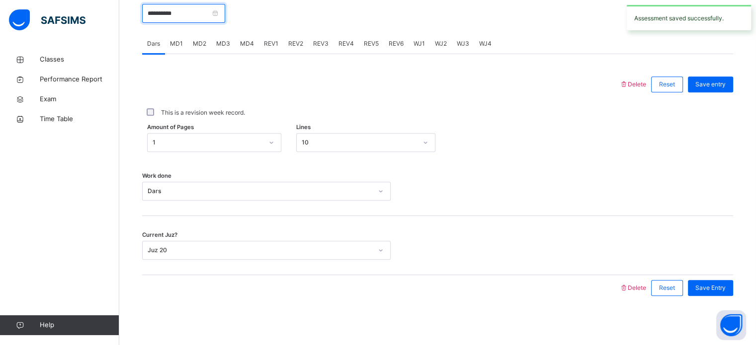
click at [173, 19] on input "**********" at bounding box center [183, 13] width 83 height 19
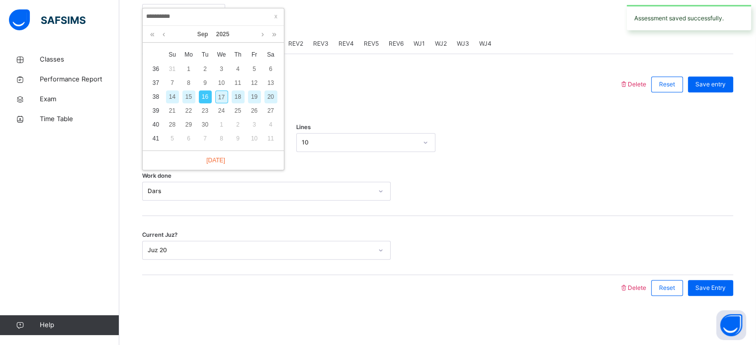
click at [183, 100] on div "15" at bounding box center [188, 96] width 13 height 13
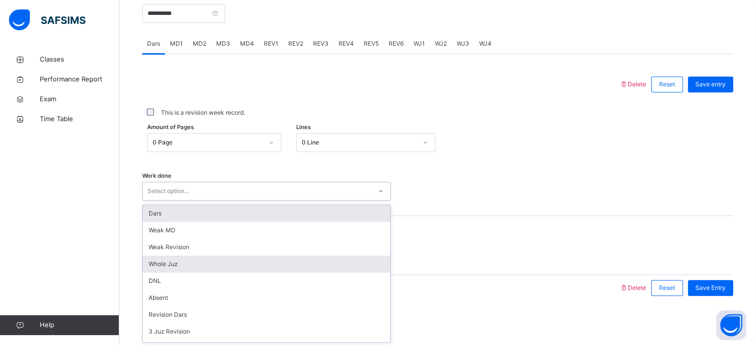
click at [160, 264] on div "Whole Juz" at bounding box center [266, 264] width 247 height 17
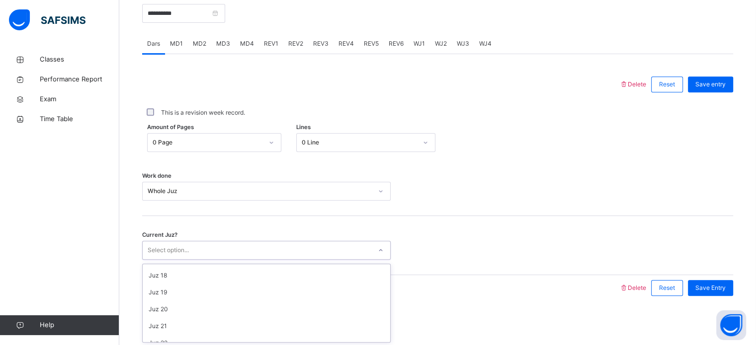
scroll to position [295, 0]
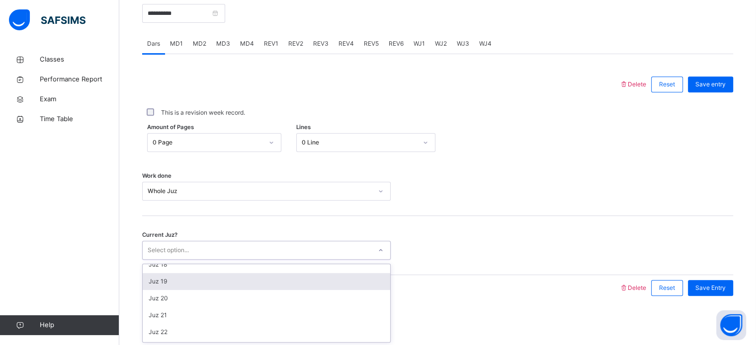
click at [153, 285] on div "Juz 19" at bounding box center [266, 281] width 247 height 17
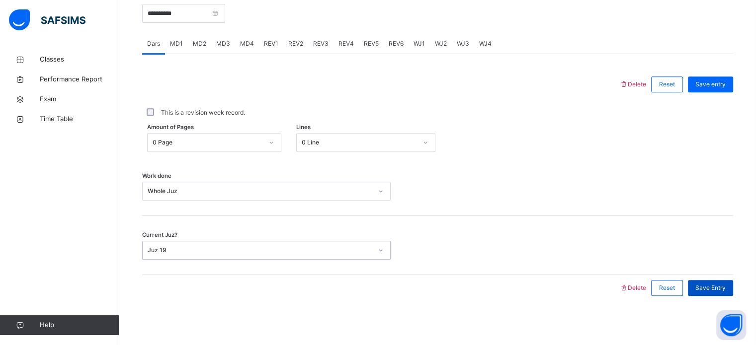
click at [726, 288] on span "Save Entry" at bounding box center [710, 288] width 30 height 9
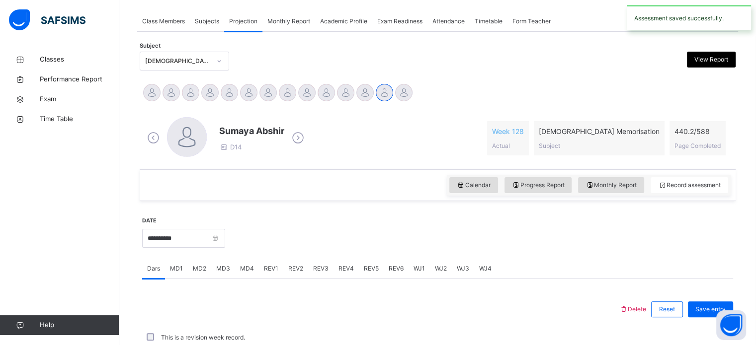
scroll to position [401, 0]
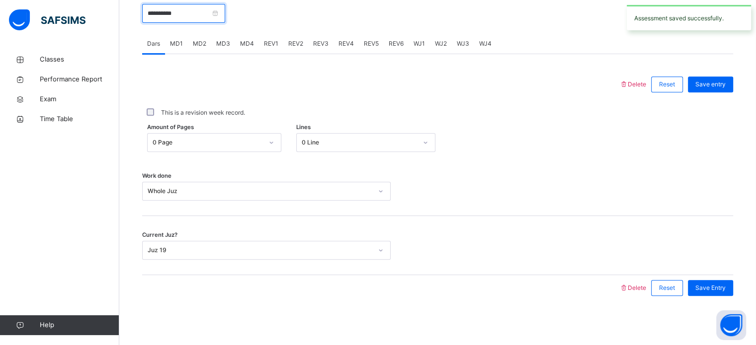
click at [173, 14] on input "**********" at bounding box center [183, 13] width 83 height 19
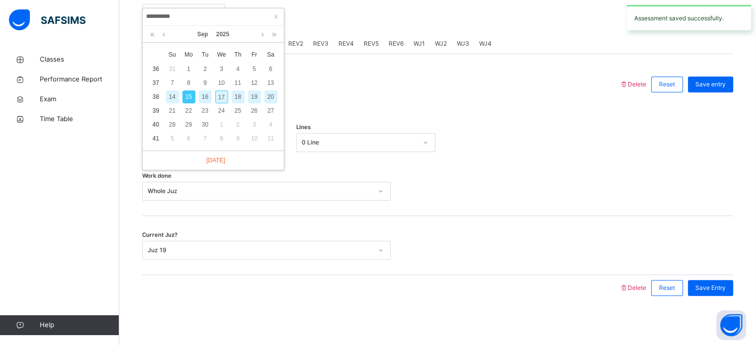
click at [175, 99] on div "14" at bounding box center [172, 96] width 13 height 13
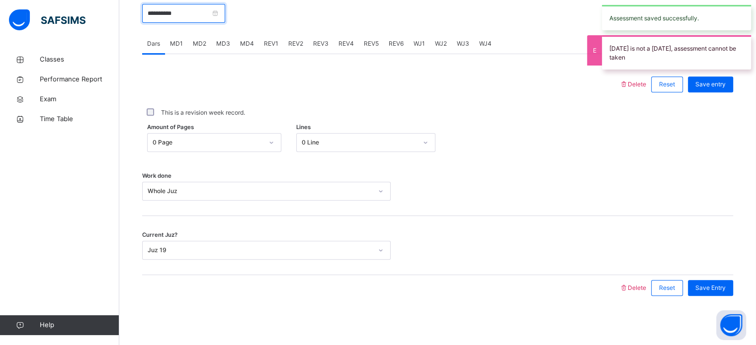
click at [167, 20] on input "**********" at bounding box center [183, 13] width 83 height 19
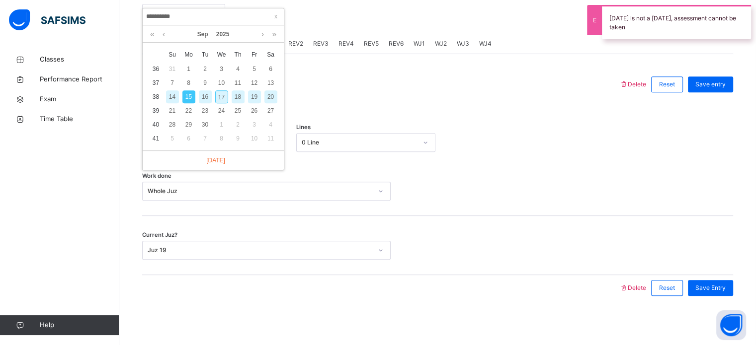
click at [156, 100] on td "38" at bounding box center [156, 97] width 16 height 14
click at [270, 83] on div "13" at bounding box center [270, 83] width 13 height 13
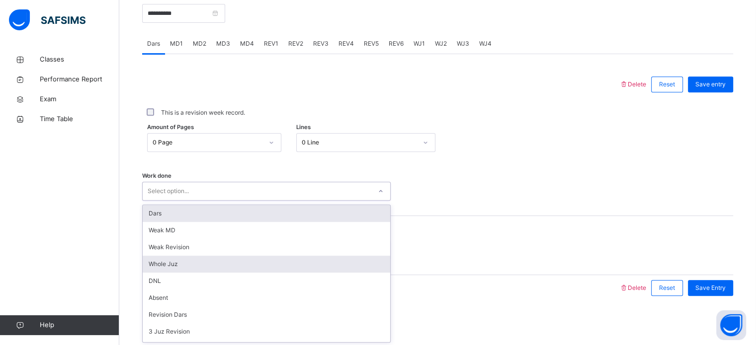
click at [158, 264] on div "Whole Juz" at bounding box center [266, 264] width 247 height 17
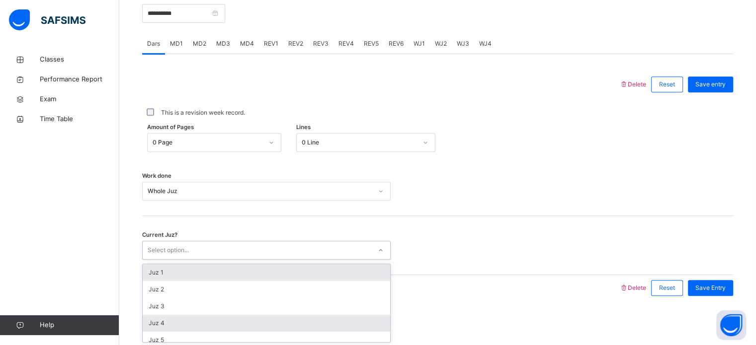
click at [171, 320] on div "Juz 4" at bounding box center [266, 323] width 247 height 17
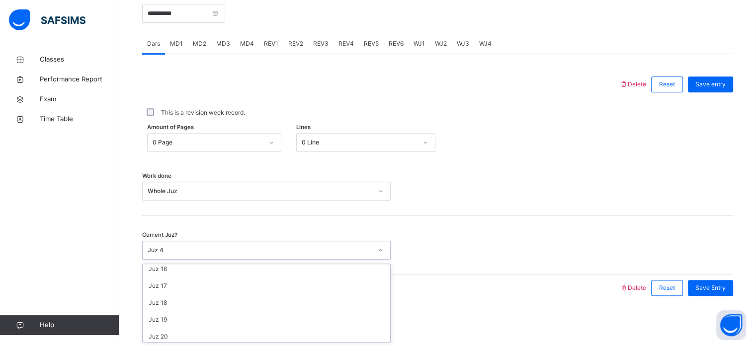
scroll to position [266, 0]
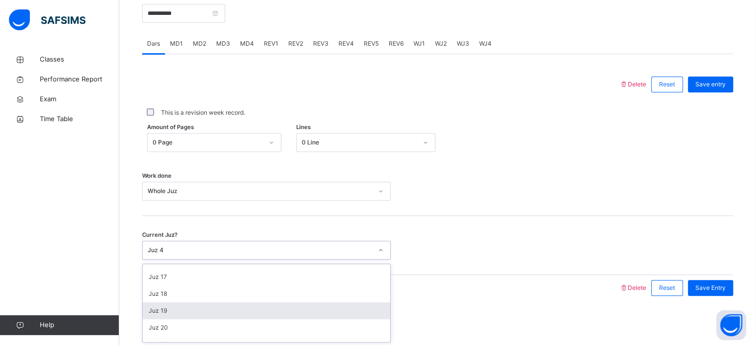
click at [158, 312] on div "Juz 19" at bounding box center [266, 311] width 247 height 17
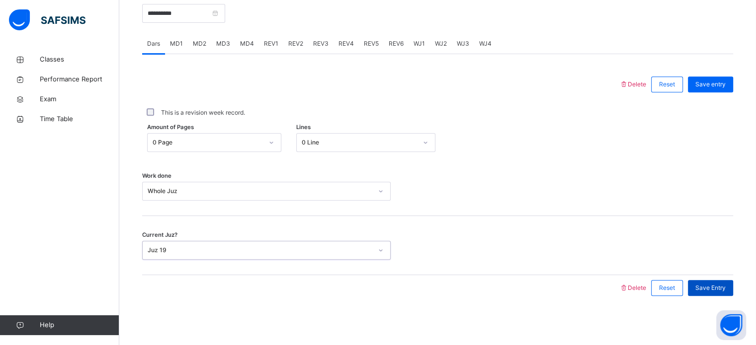
click at [727, 293] on div "Save Entry" at bounding box center [710, 288] width 45 height 16
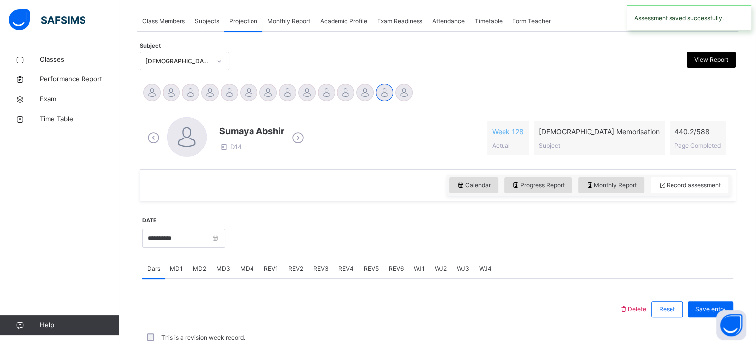
scroll to position [401, 0]
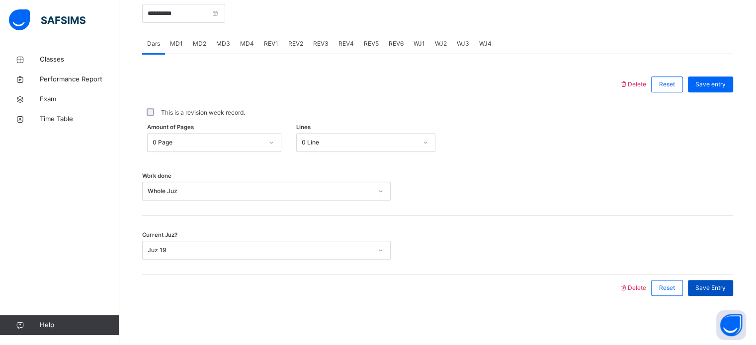
click at [726, 286] on span "Save Entry" at bounding box center [710, 288] width 30 height 9
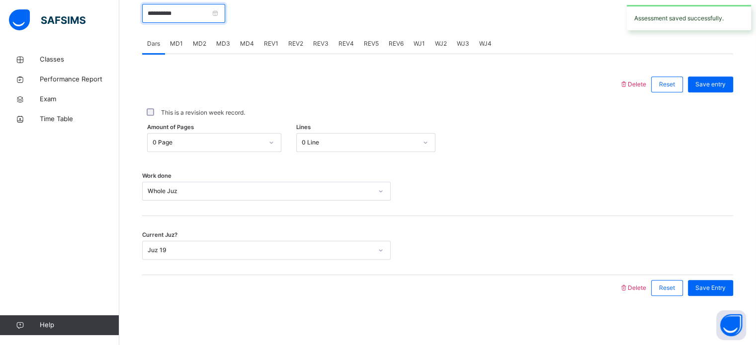
click at [169, 20] on input "**********" at bounding box center [183, 13] width 83 height 19
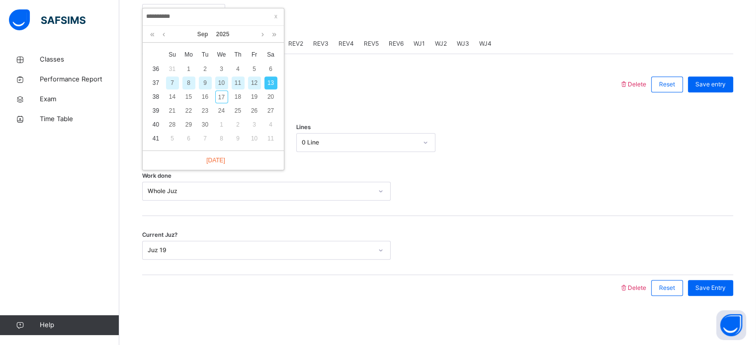
click at [251, 78] on div "12" at bounding box center [254, 83] width 13 height 13
type input "**********"
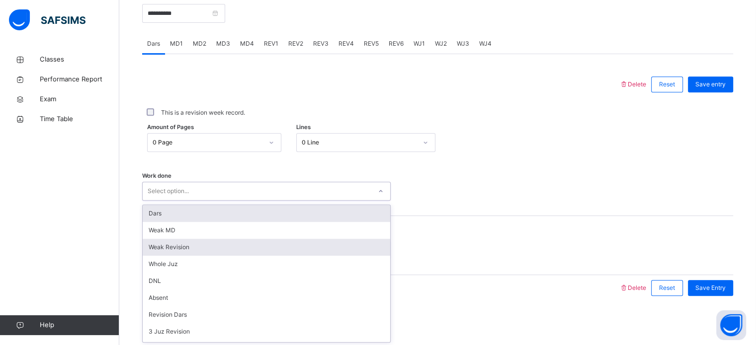
click at [161, 249] on div "Weak Revision" at bounding box center [266, 247] width 247 height 17
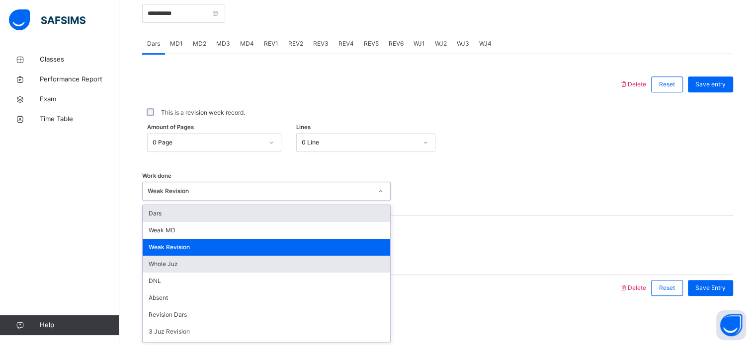
click at [162, 267] on div "Whole Juz" at bounding box center [266, 264] width 247 height 17
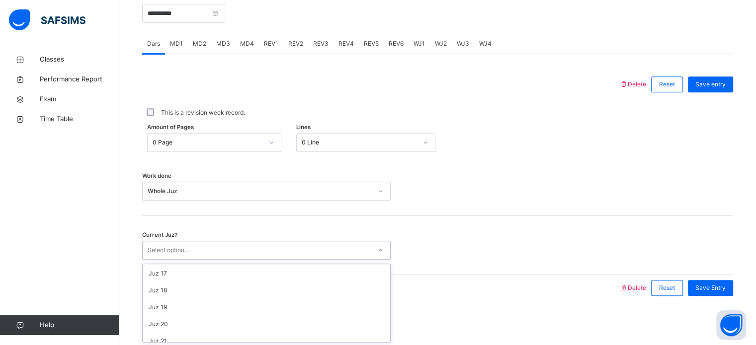
scroll to position [282, 0]
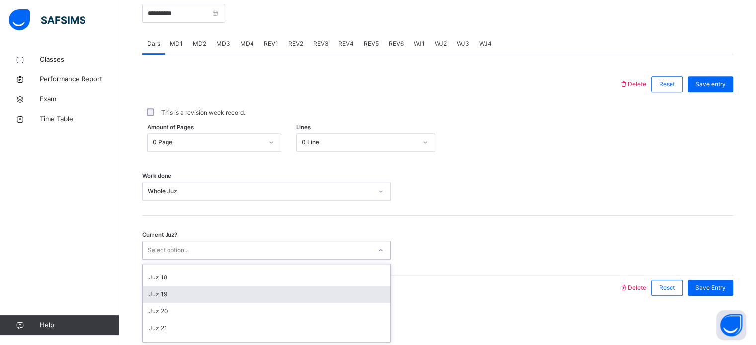
click at [158, 292] on div "Juz 19" at bounding box center [266, 294] width 247 height 17
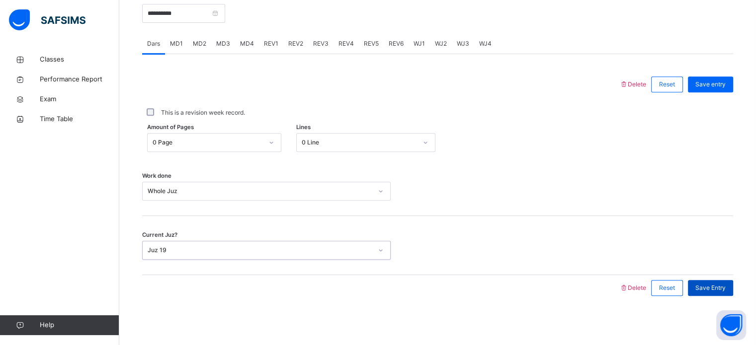
click at [718, 293] on div "Save Entry" at bounding box center [710, 288] width 45 height 16
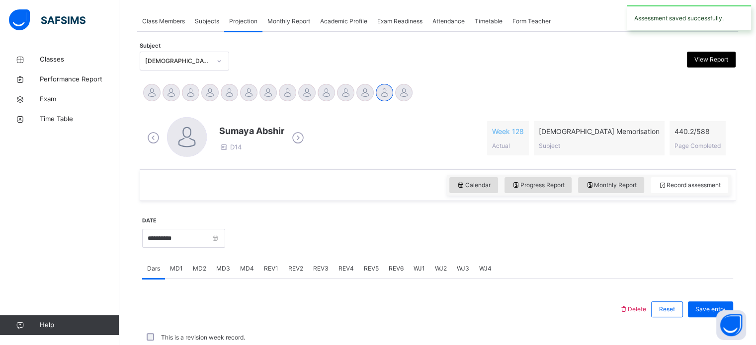
scroll to position [401, 0]
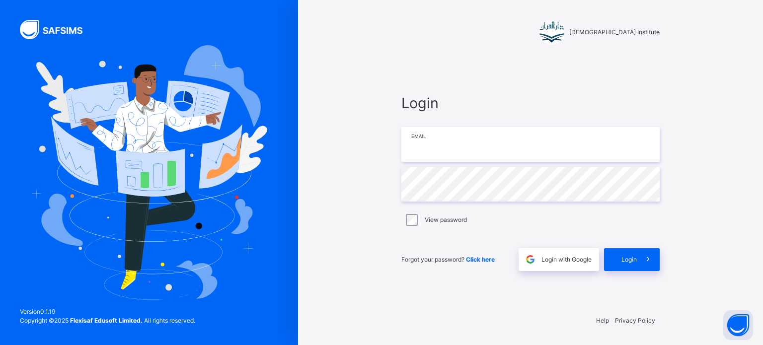
type input "**********"
